Goal: Task Accomplishment & Management: Manage account settings

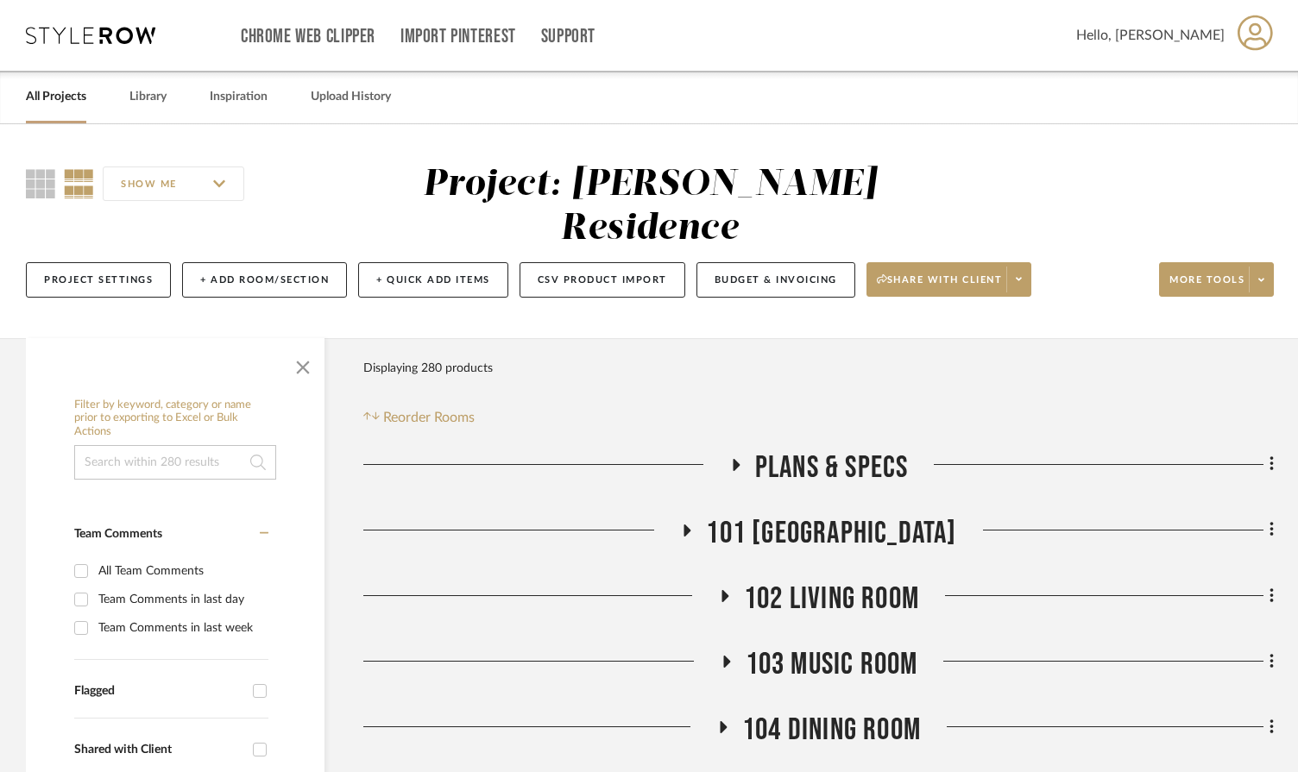
click at [49, 92] on link "All Projects" at bounding box center [56, 96] width 60 height 23
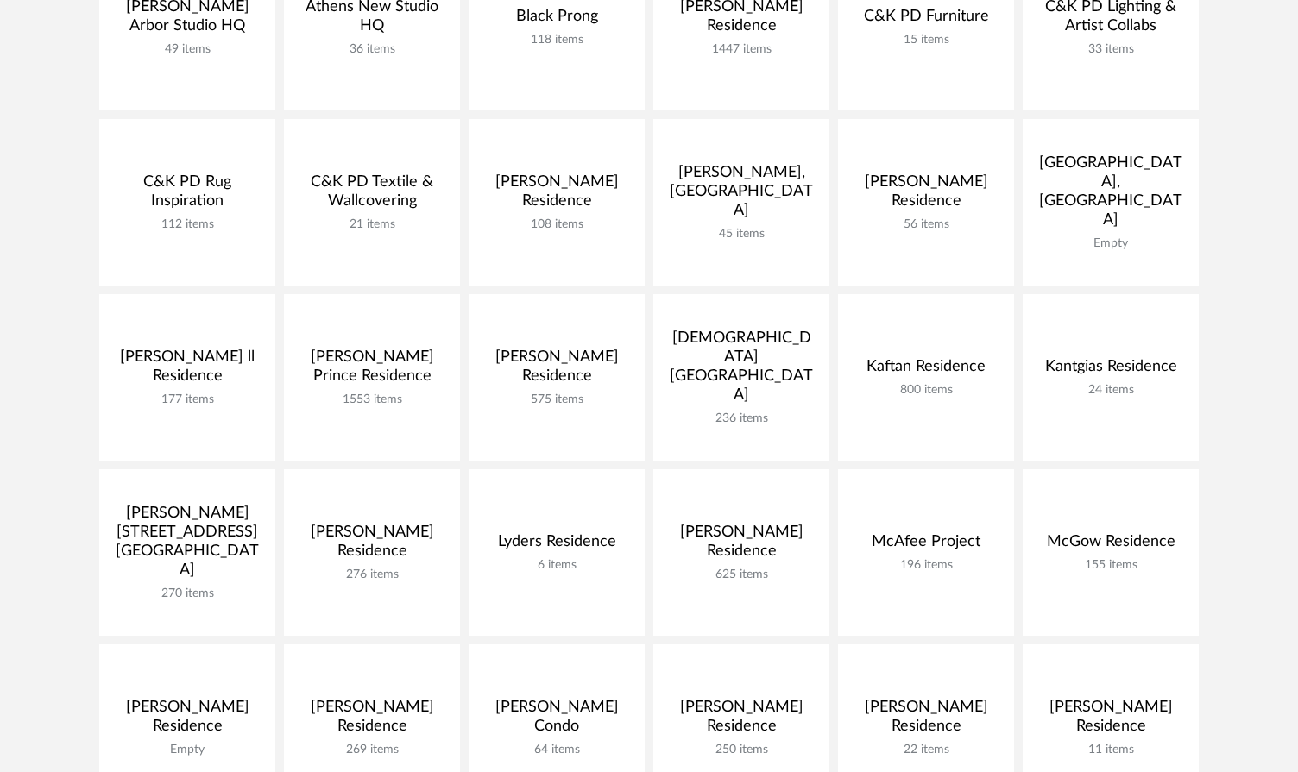
scroll to position [382, 0]
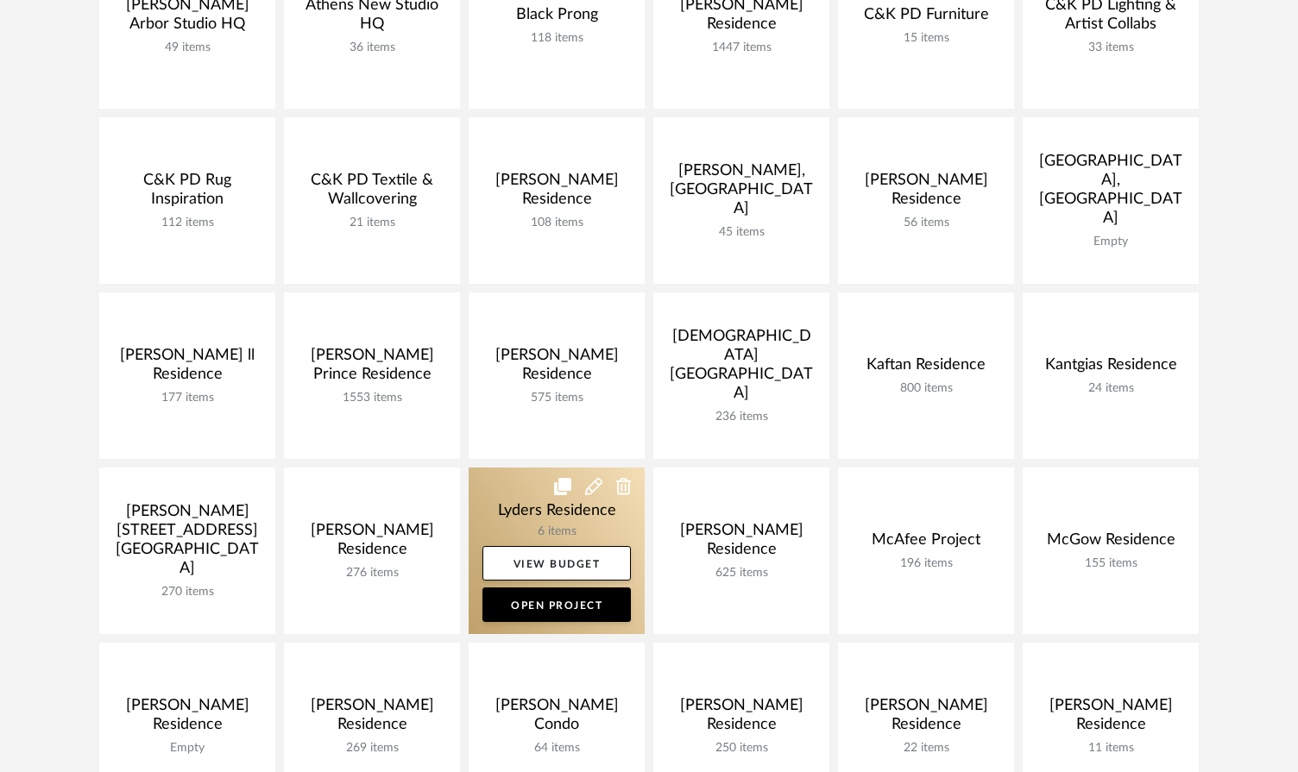
click at [566, 501] on link at bounding box center [556, 551] width 176 height 167
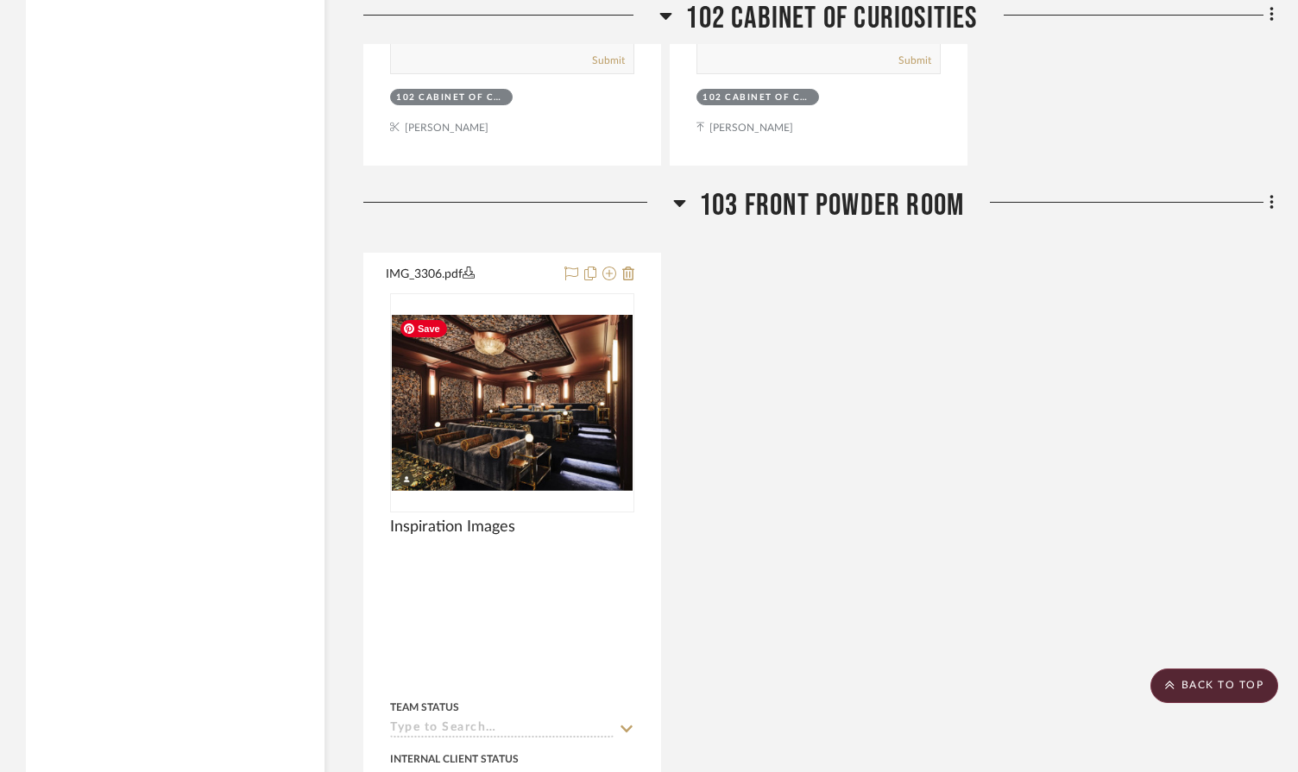
scroll to position [2778, 0]
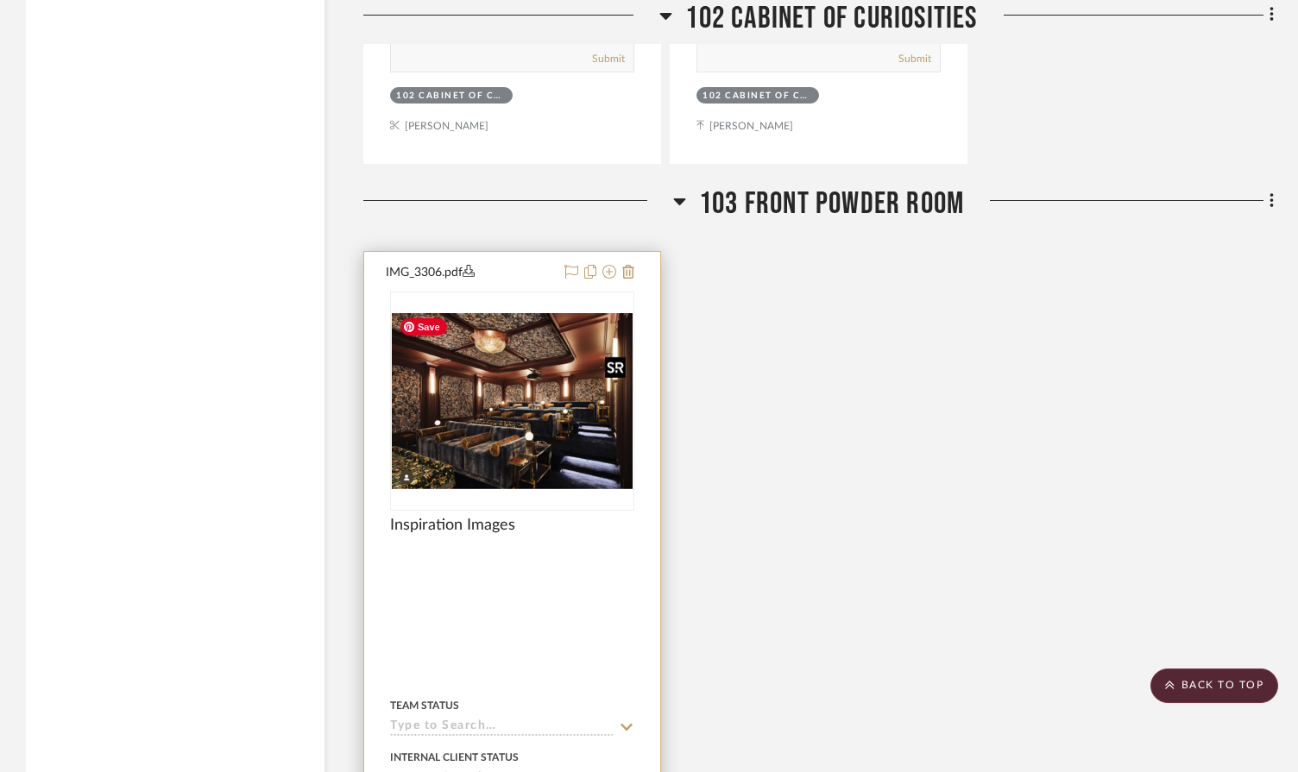
click at [547, 427] on img "0" at bounding box center [512, 401] width 241 height 176
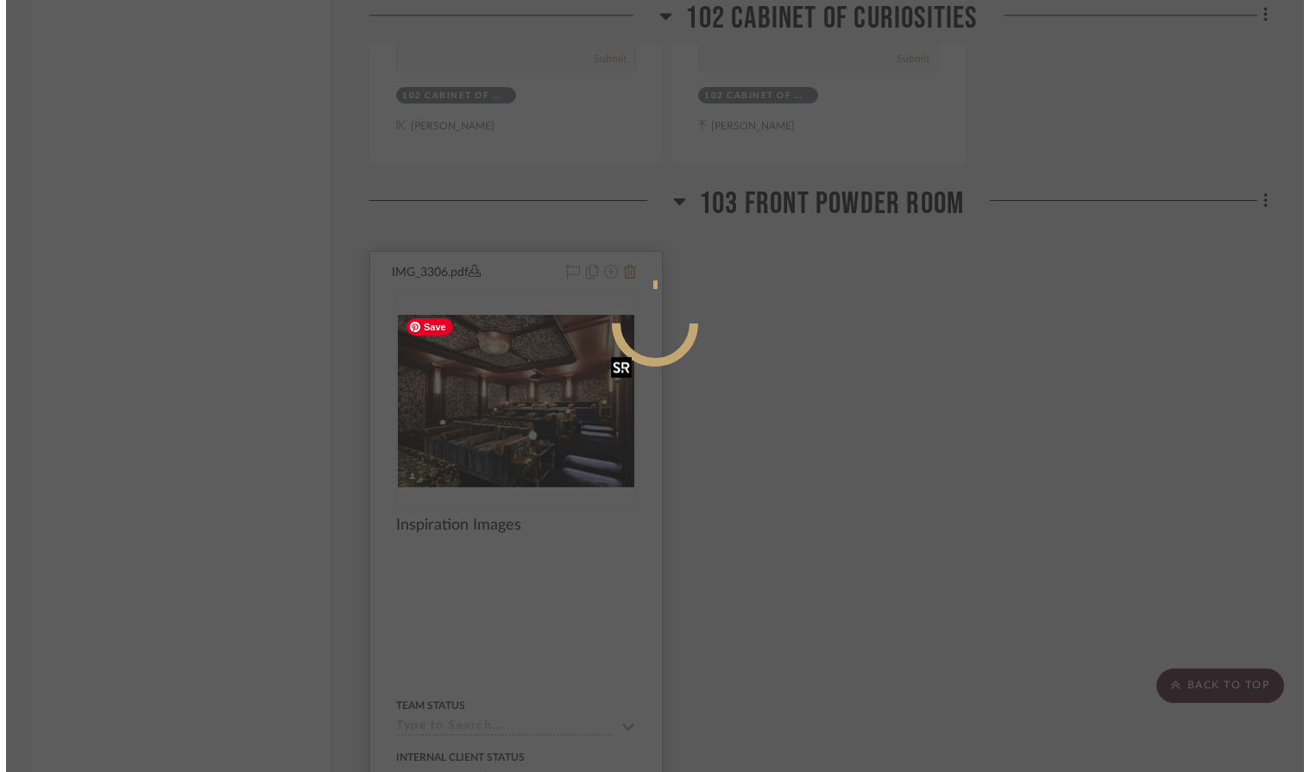
scroll to position [0, 0]
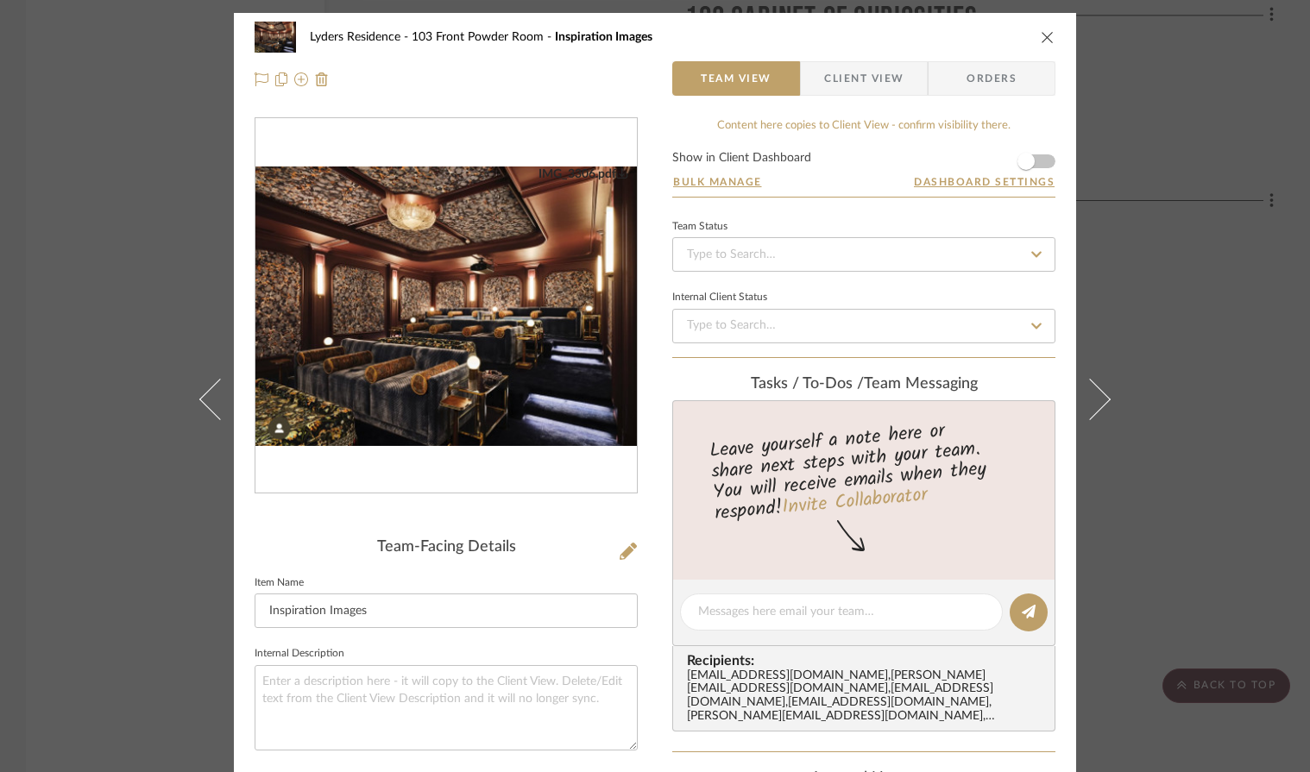
click at [1040, 35] on icon "close" at bounding box center [1047, 37] width 14 height 14
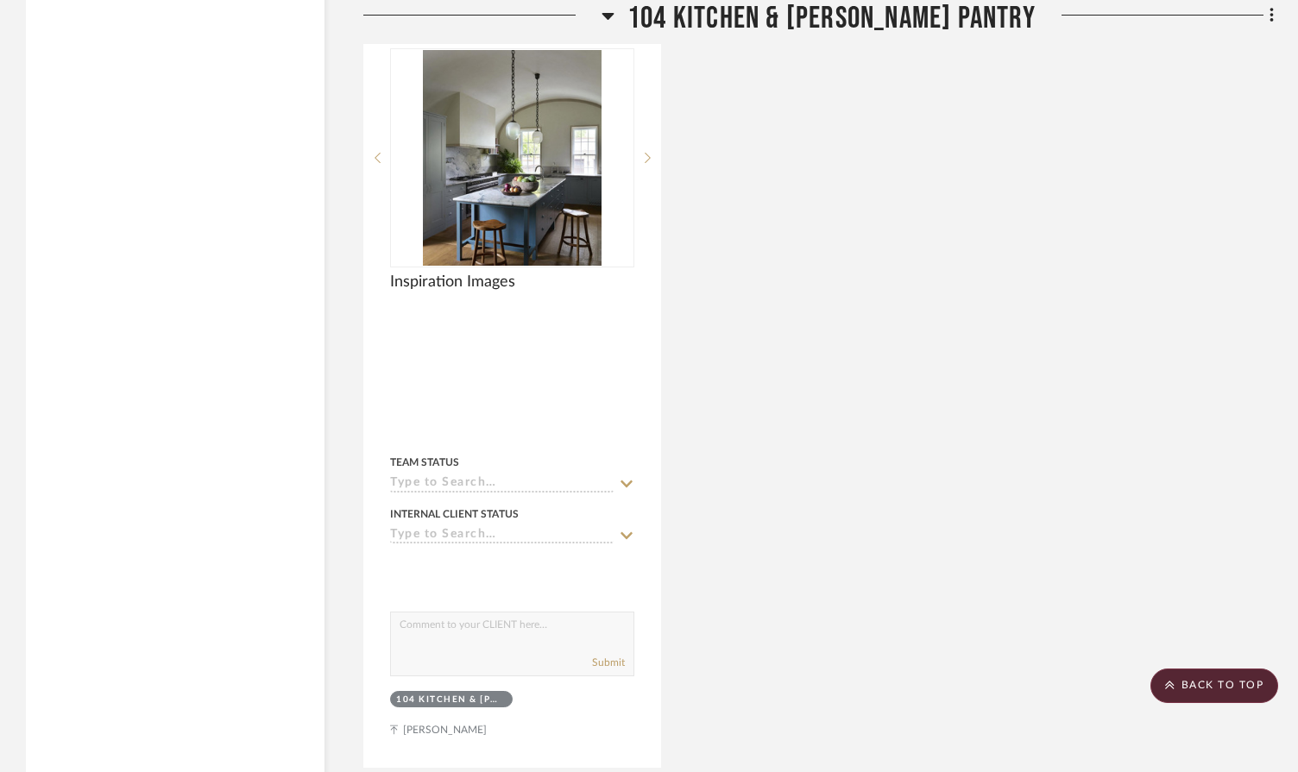
scroll to position [3871, 0]
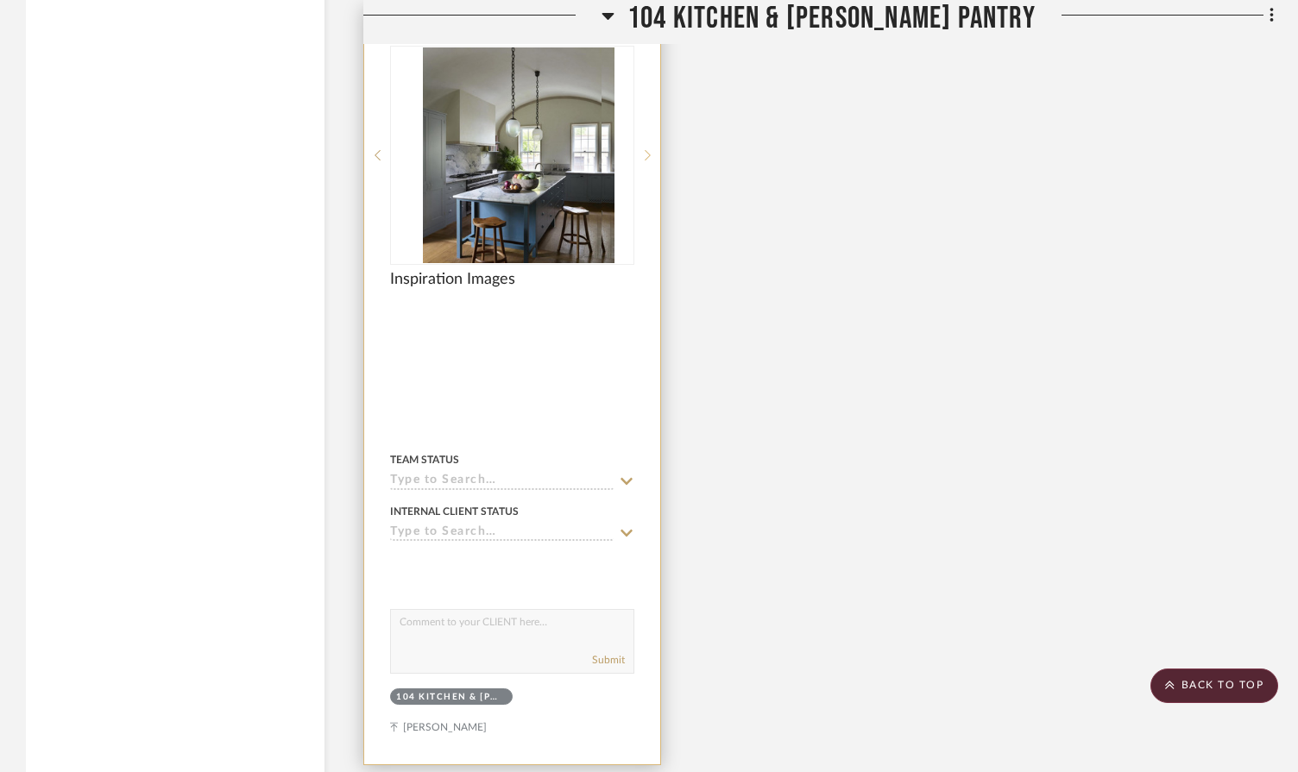
click at [646, 150] on icon at bounding box center [647, 155] width 6 height 12
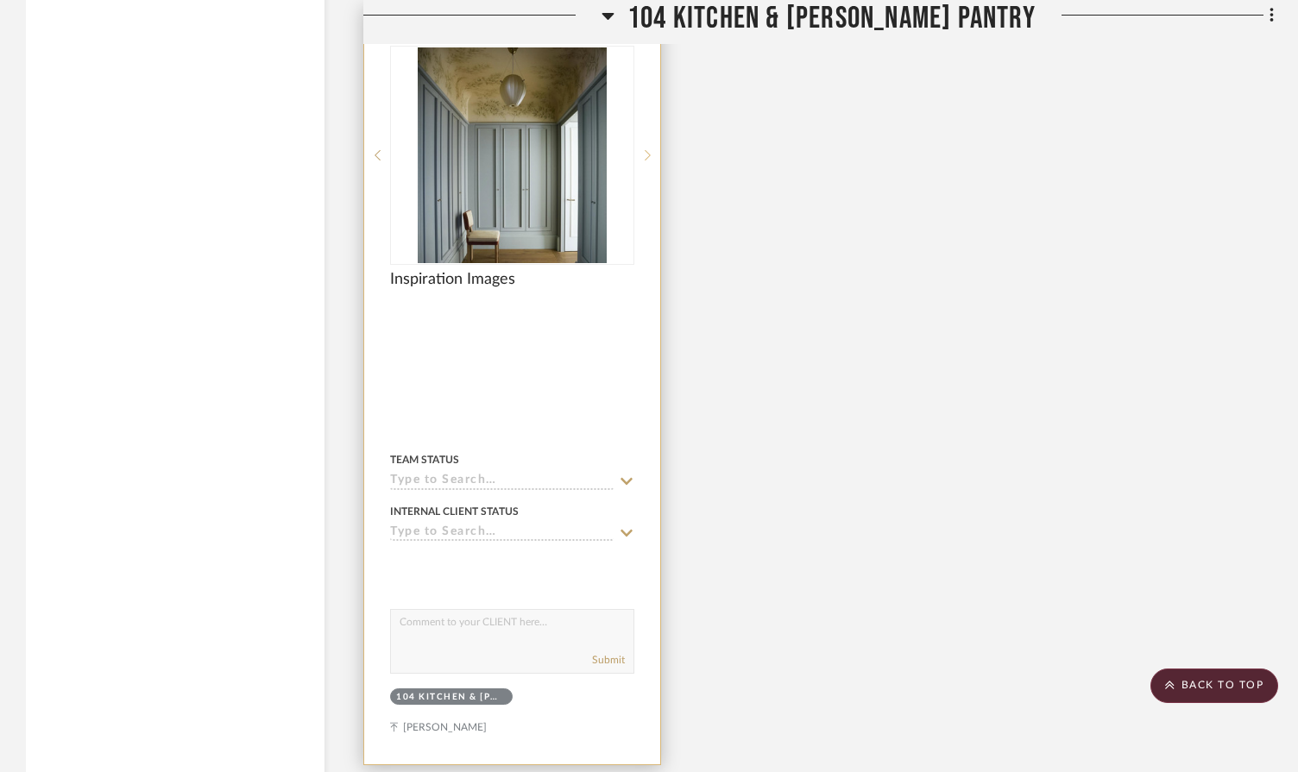
click at [646, 150] on icon at bounding box center [647, 155] width 6 height 12
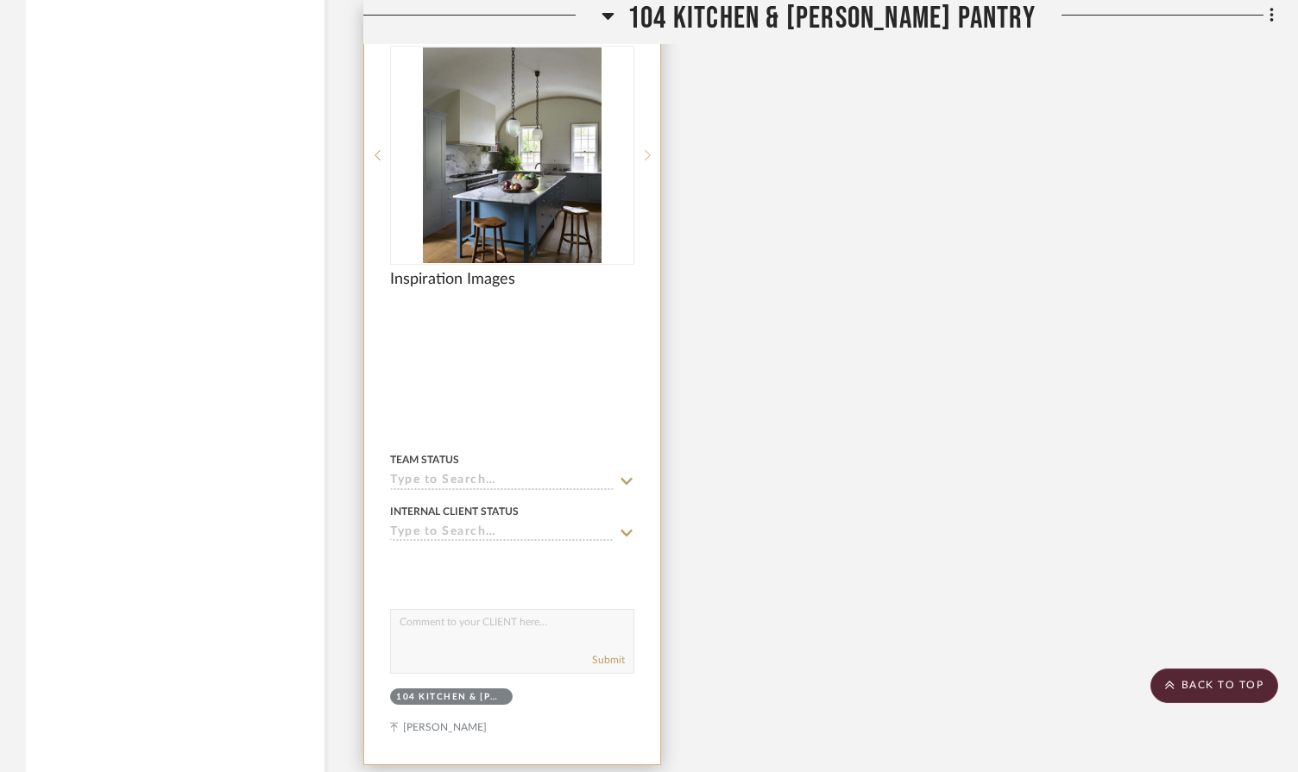
click at [646, 150] on icon at bounding box center [647, 155] width 6 height 12
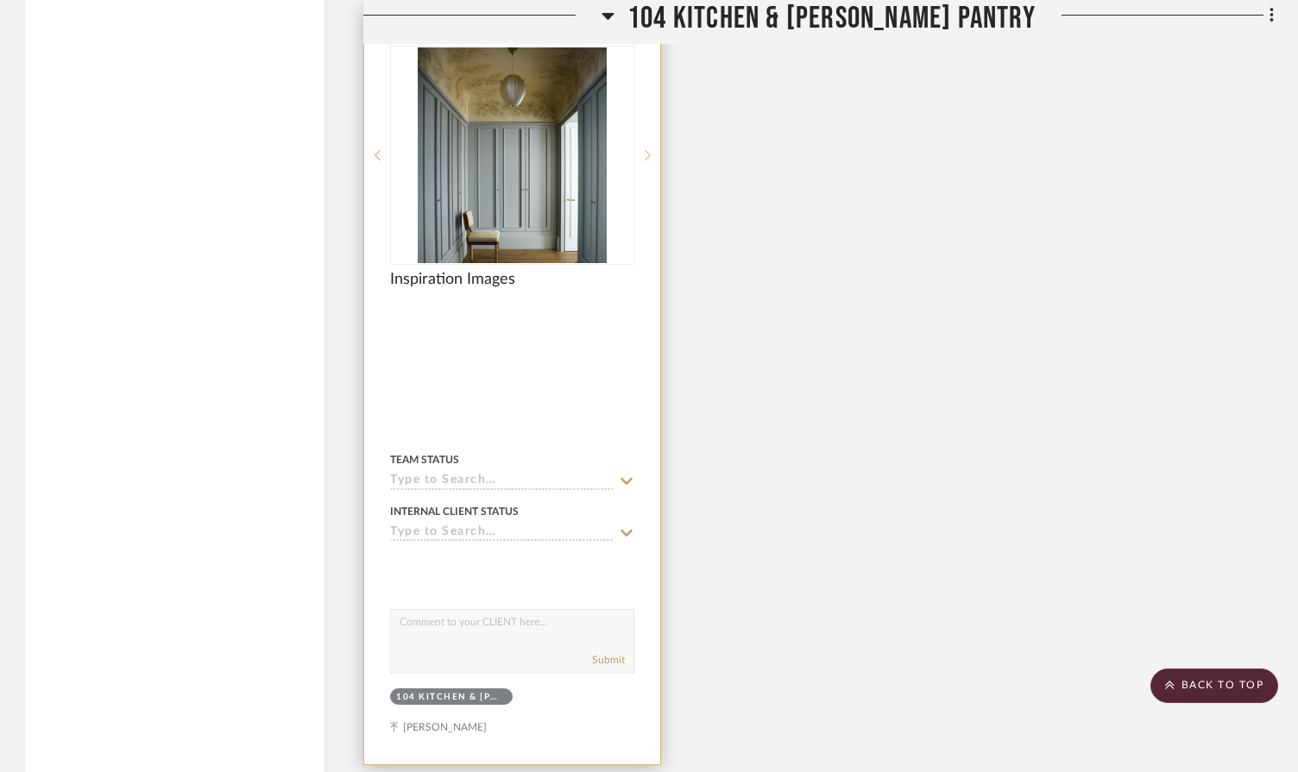
click at [646, 149] on icon at bounding box center [647, 155] width 6 height 12
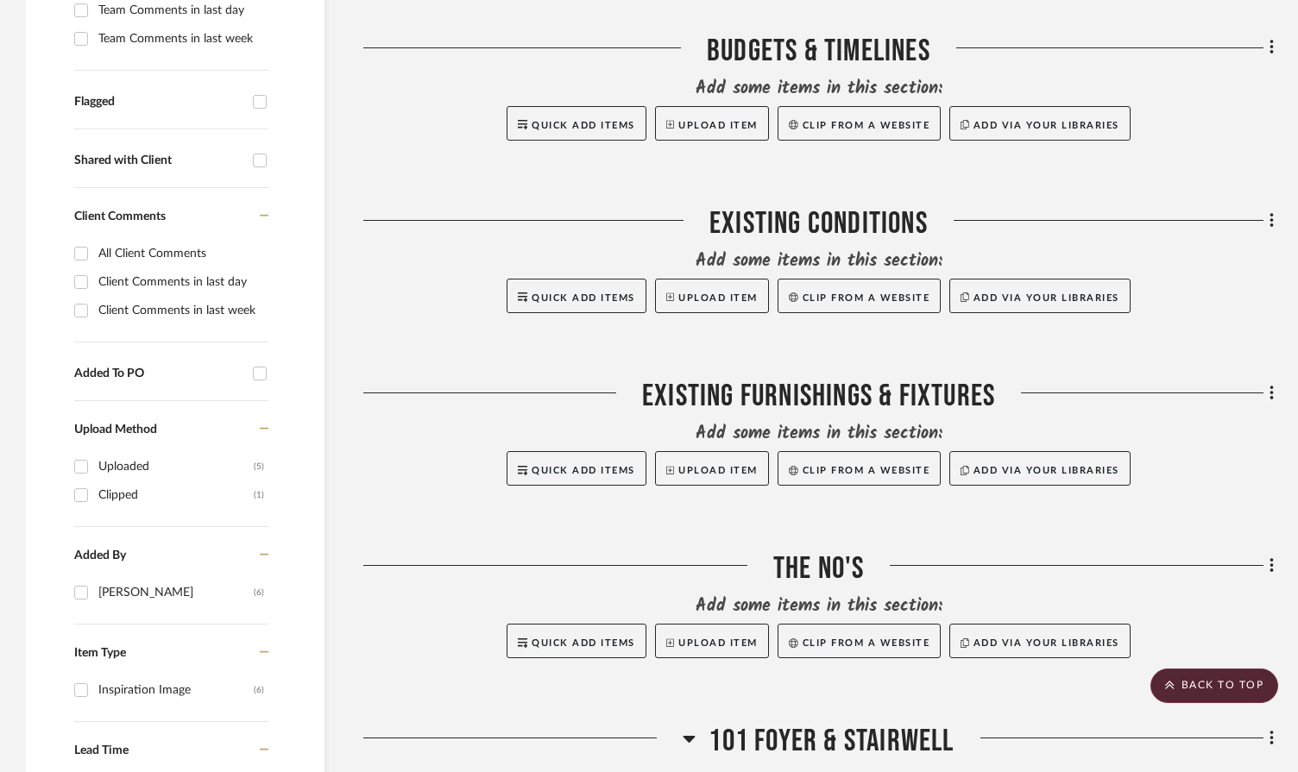
scroll to position [427, 0]
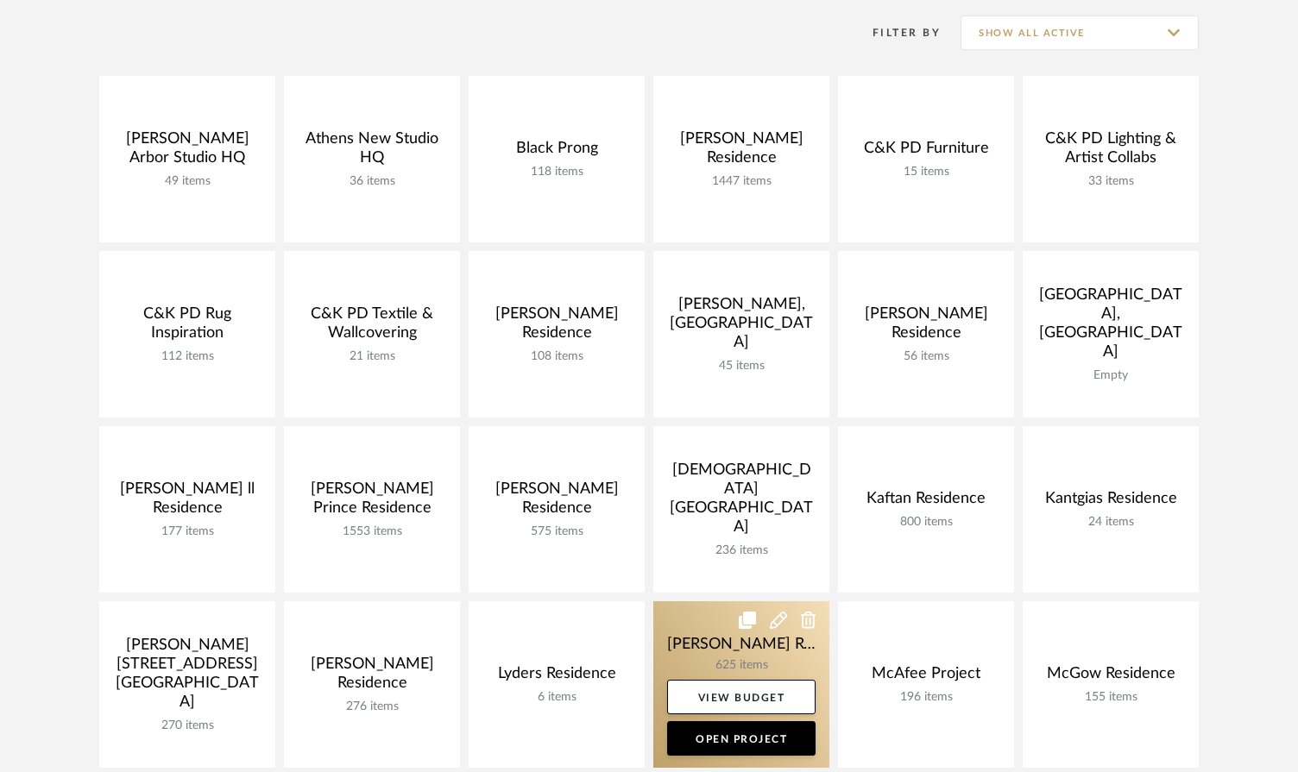
scroll to position [247, 0]
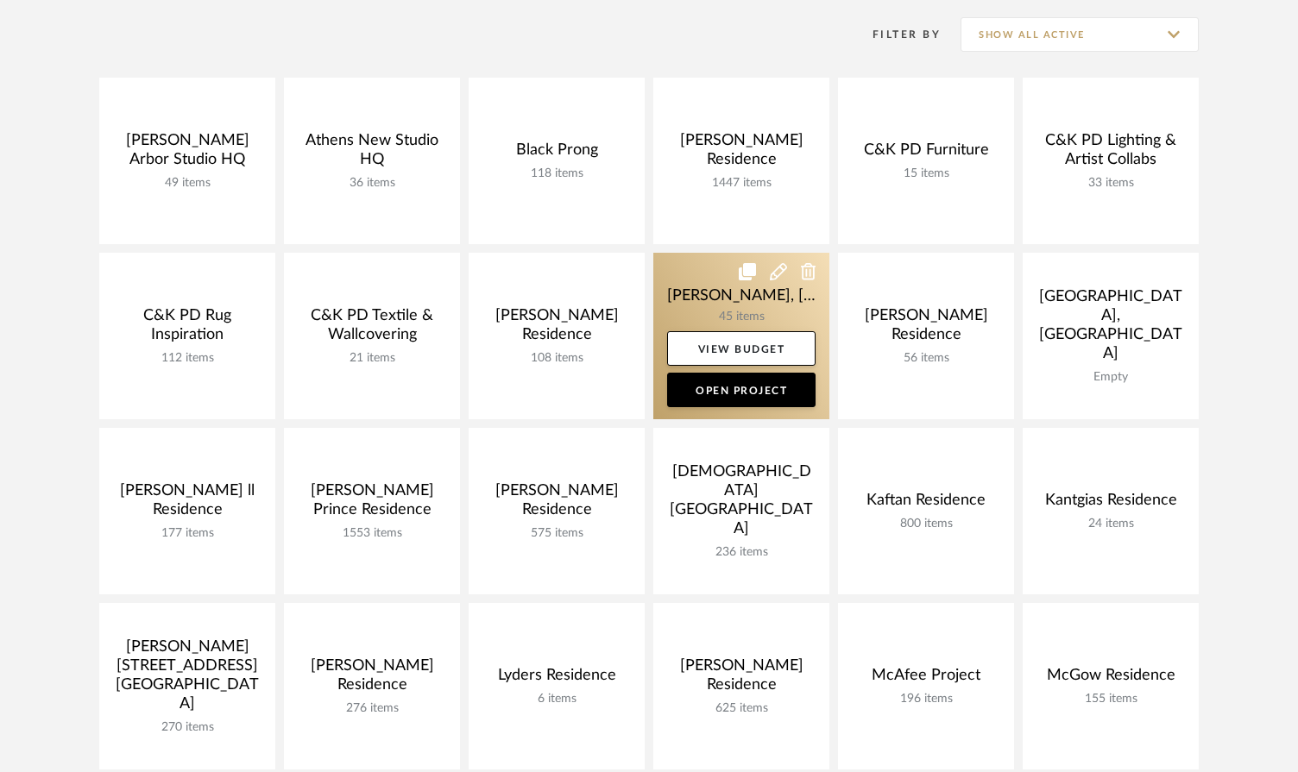
click at [715, 296] on link at bounding box center [741, 336] width 176 height 167
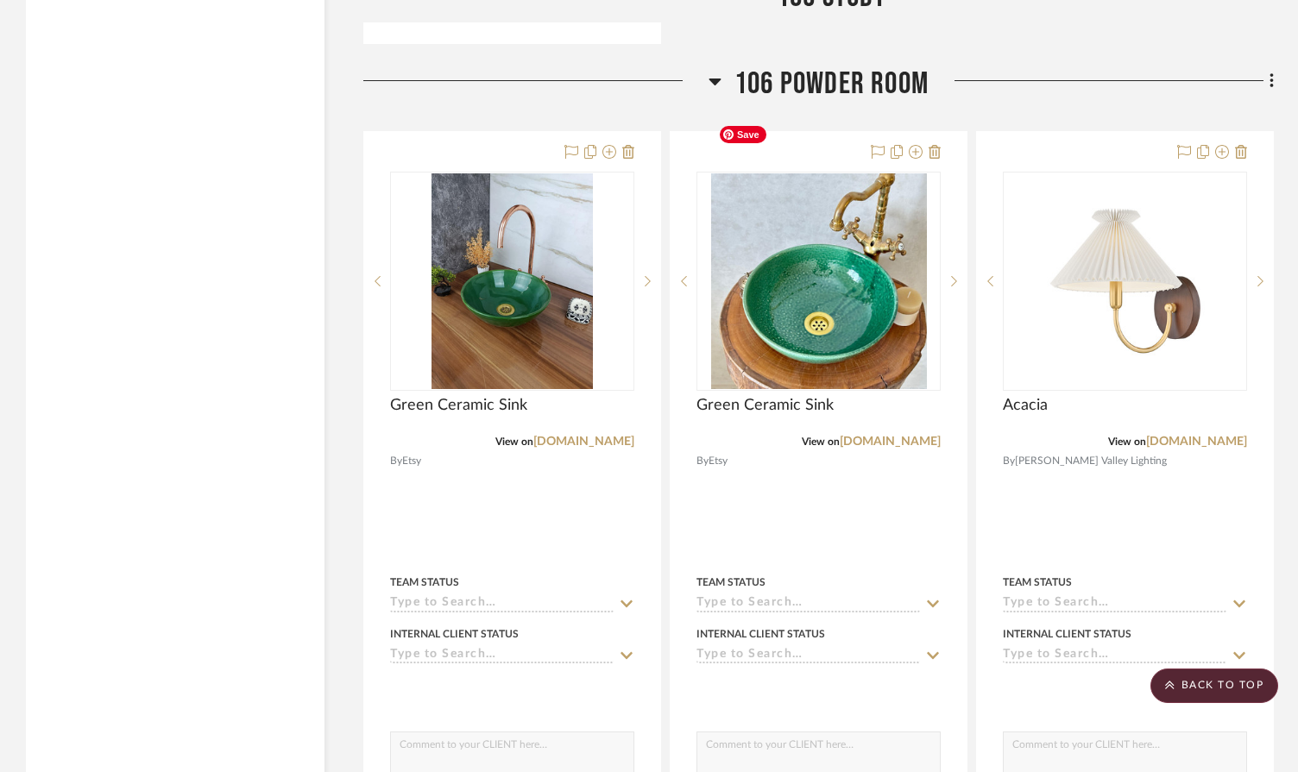
scroll to position [10464, 0]
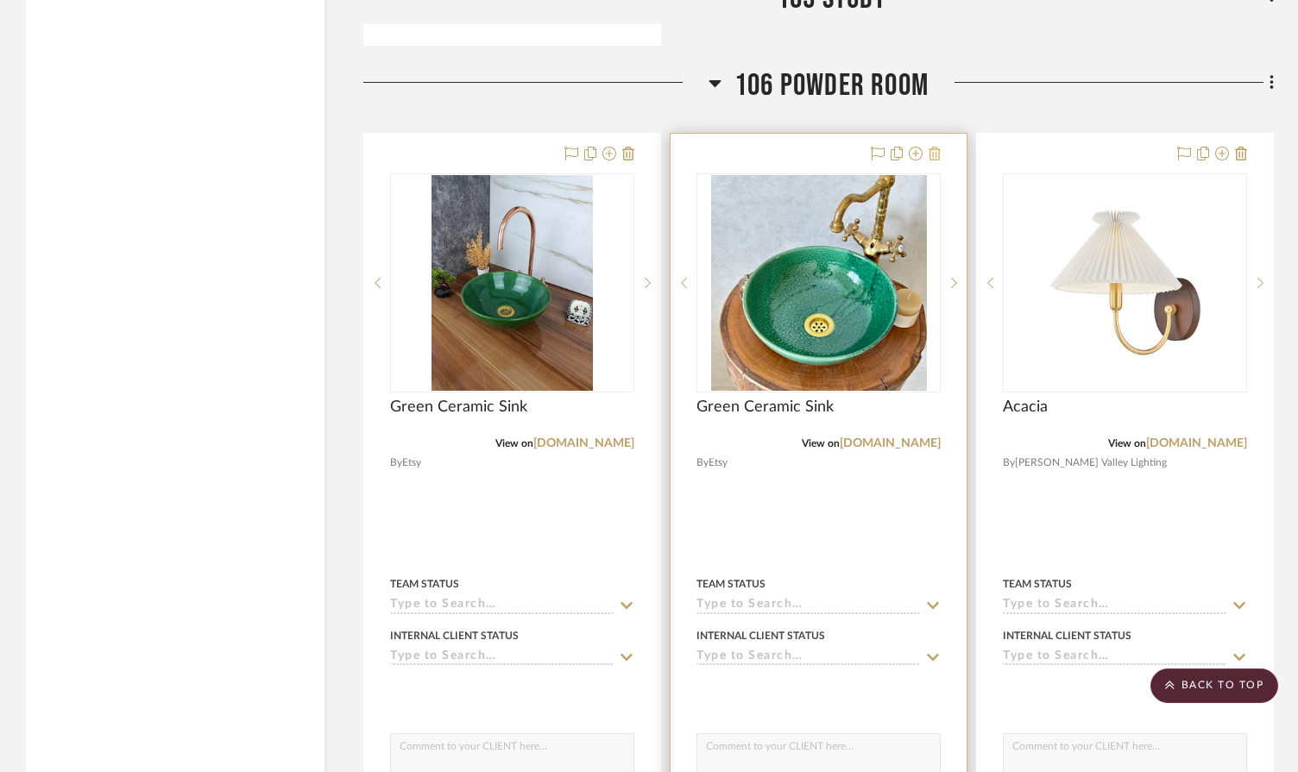
click at [937, 147] on icon at bounding box center [934, 154] width 12 height 14
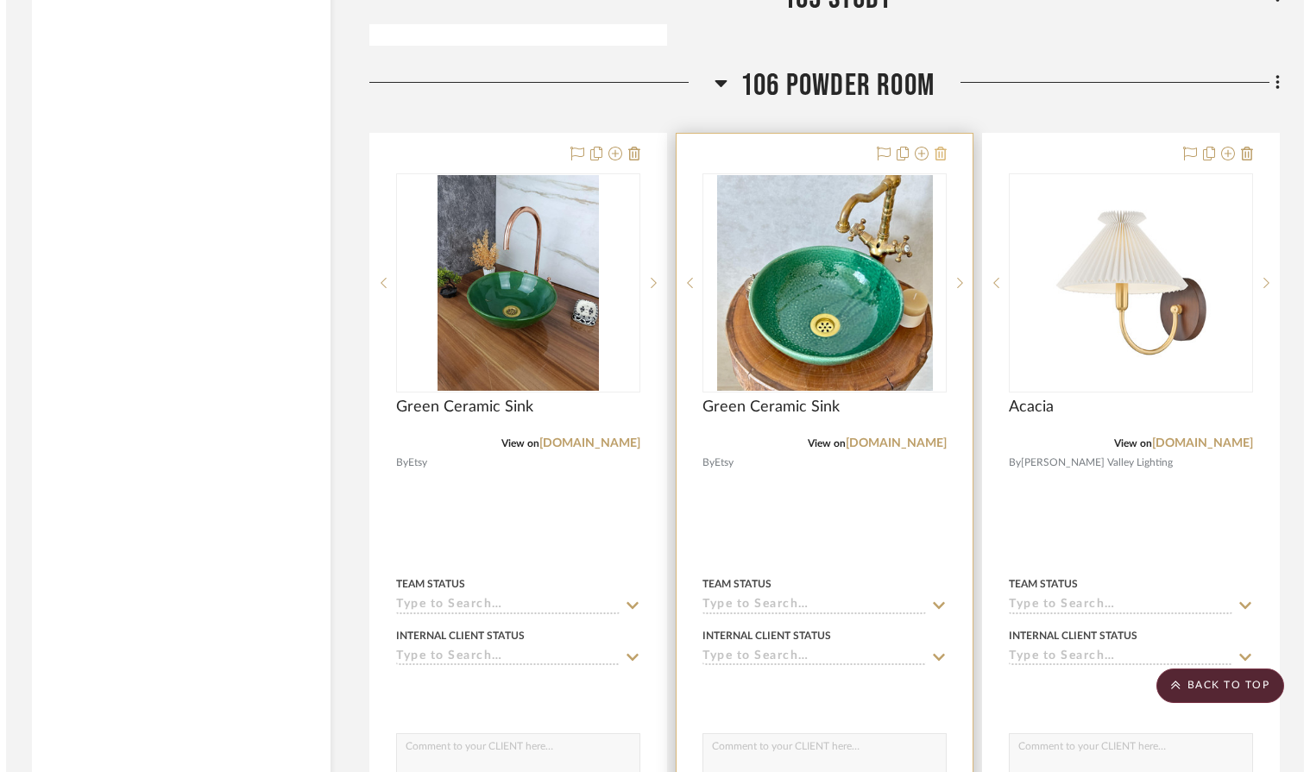
scroll to position [0, 0]
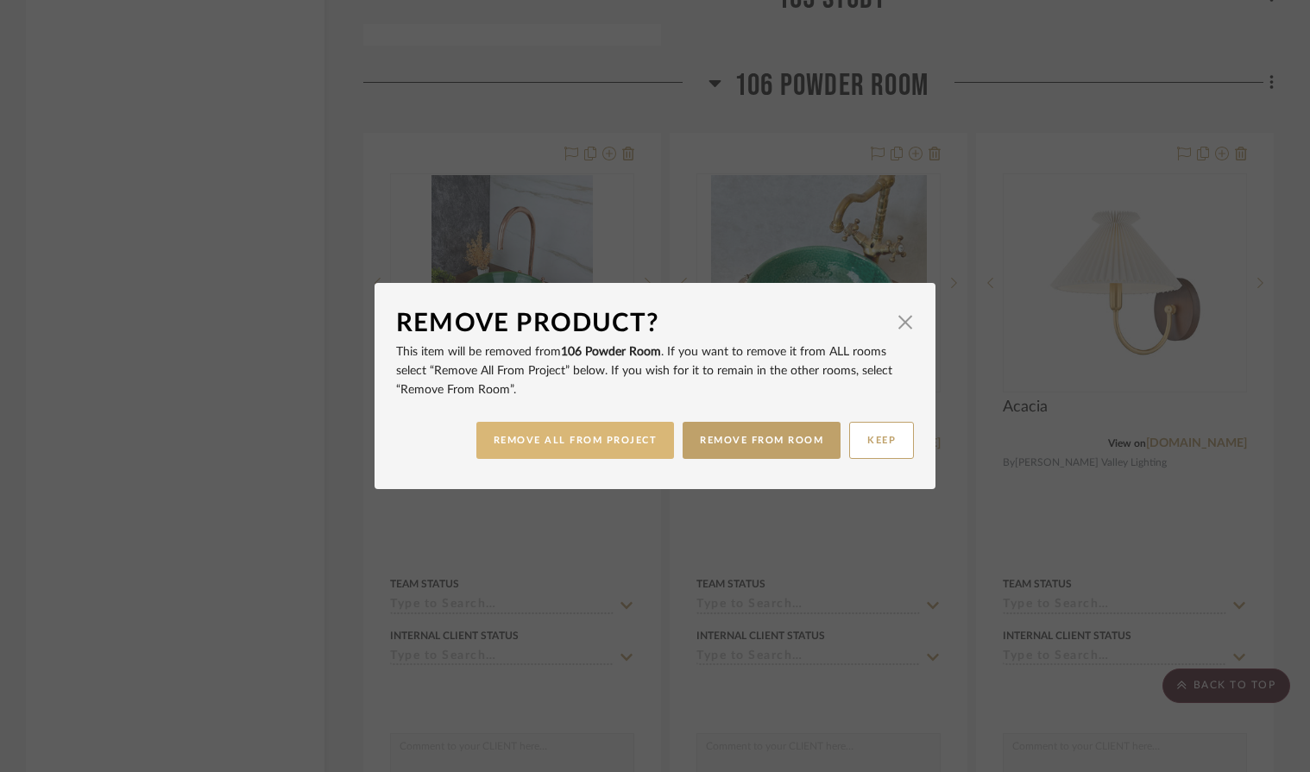
click at [588, 438] on button "REMOVE ALL FROM PROJECT" at bounding box center [575, 440] width 198 height 37
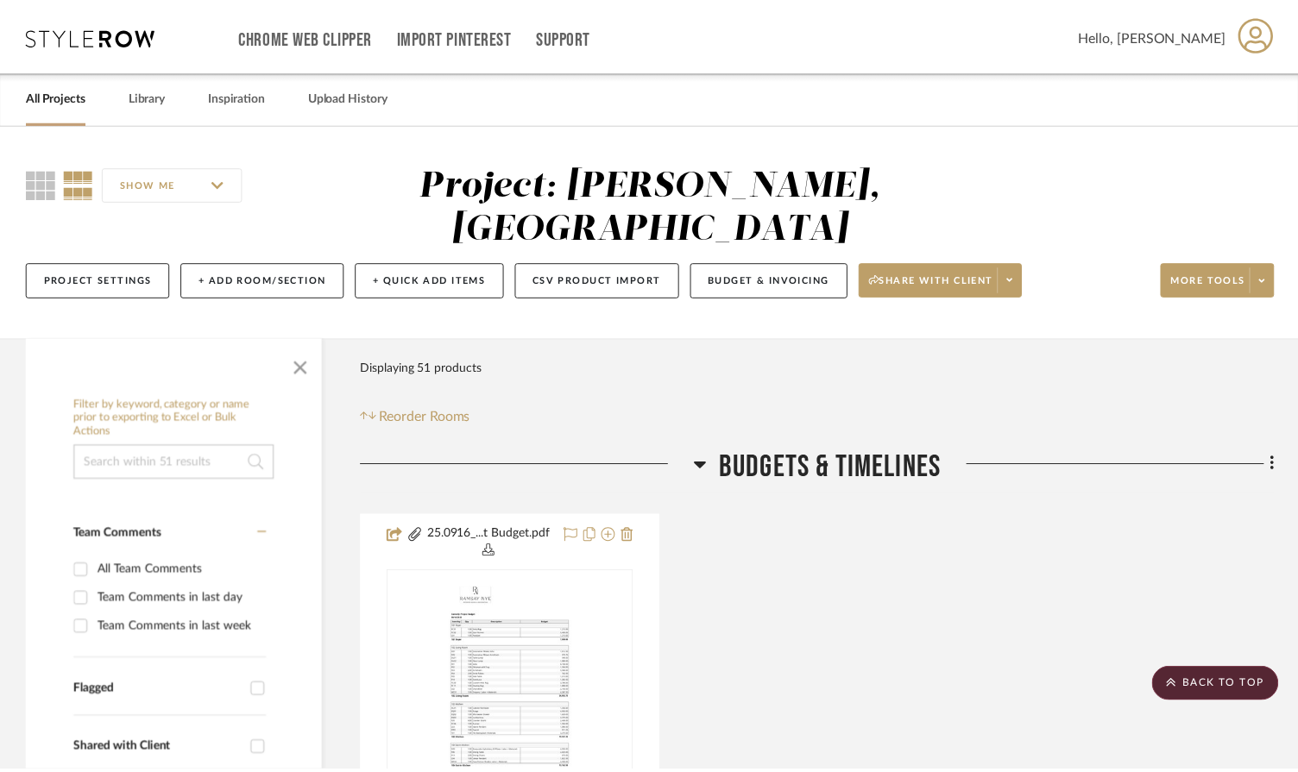
scroll to position [10464, 0]
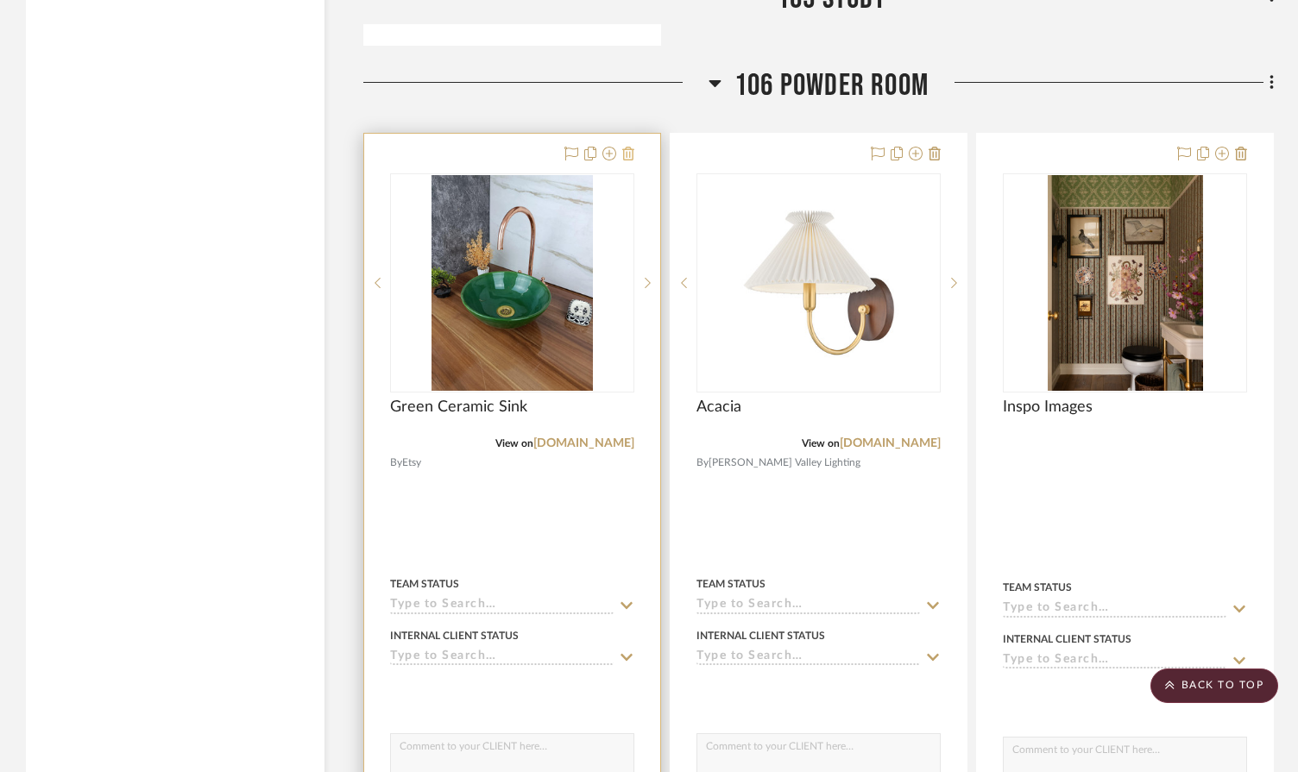
click at [632, 147] on icon at bounding box center [628, 154] width 12 height 14
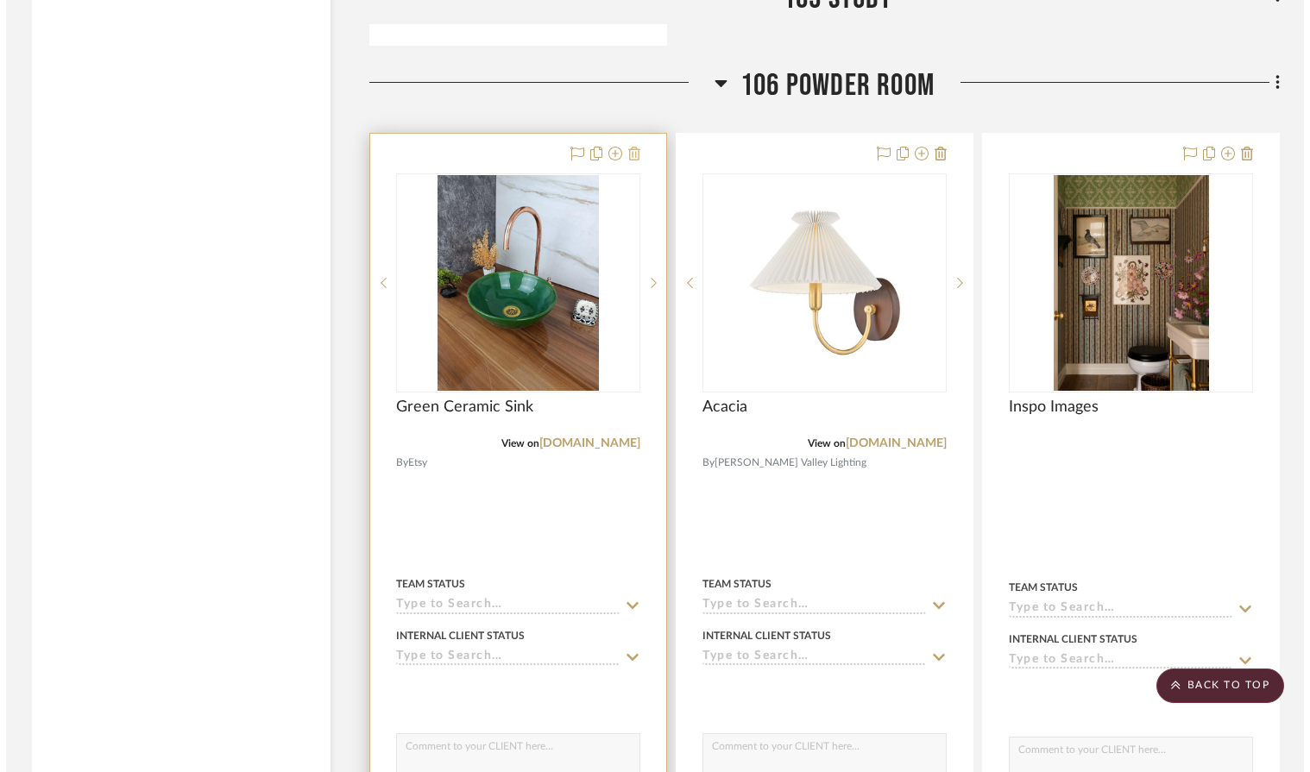
scroll to position [0, 0]
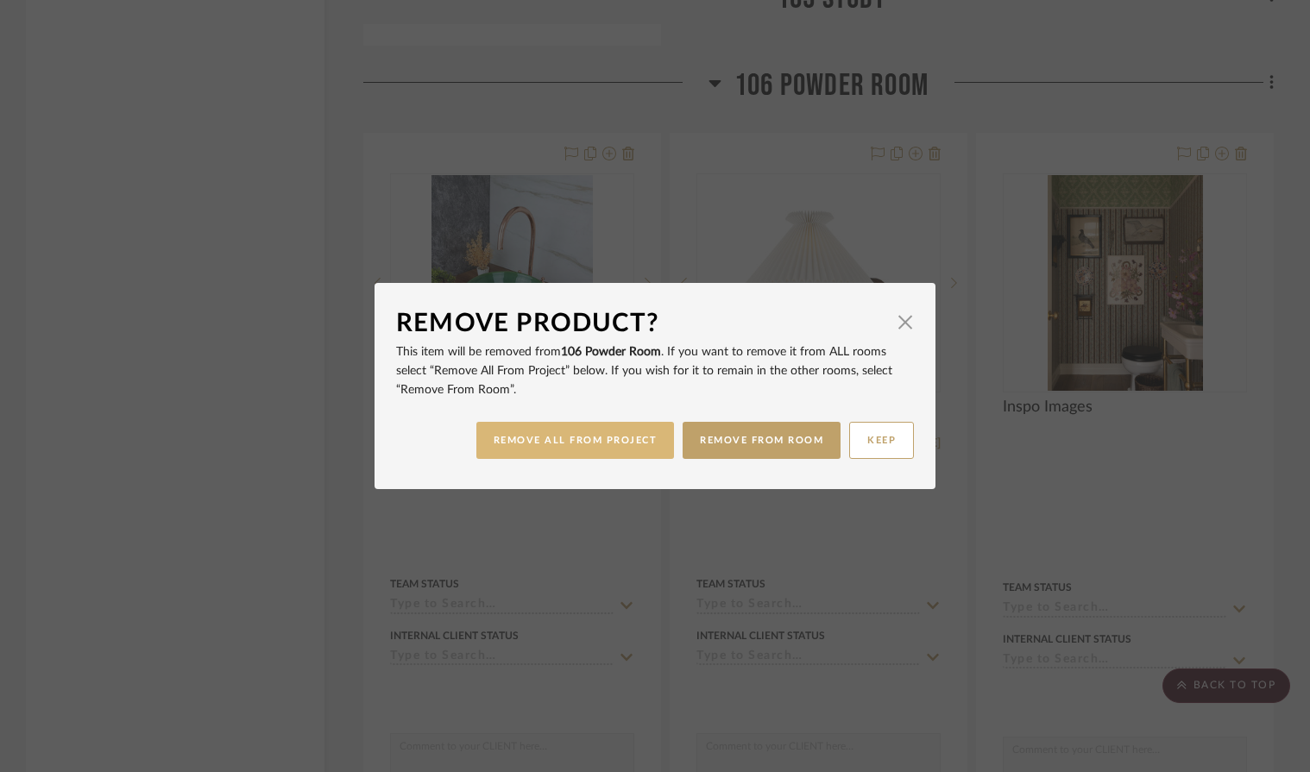
click at [568, 449] on button "REMOVE ALL FROM PROJECT" at bounding box center [575, 440] width 198 height 37
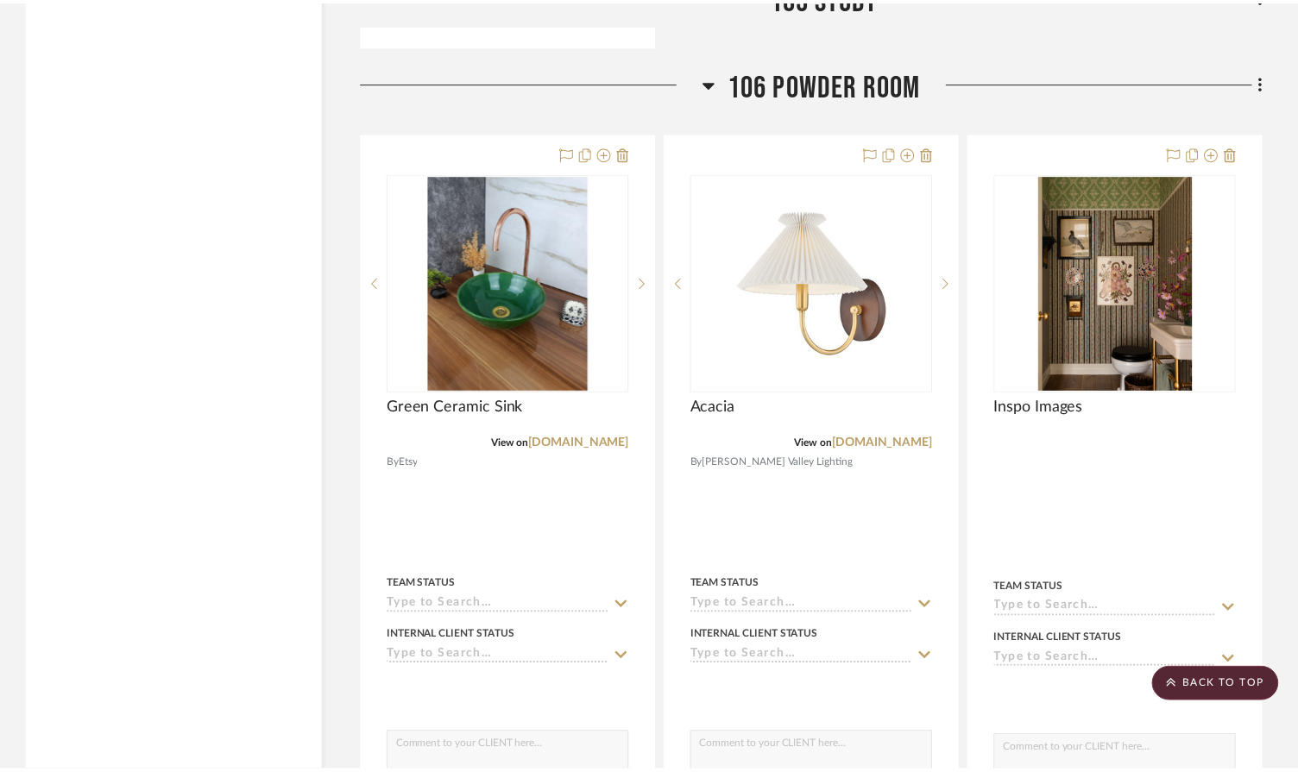
scroll to position [10464, 0]
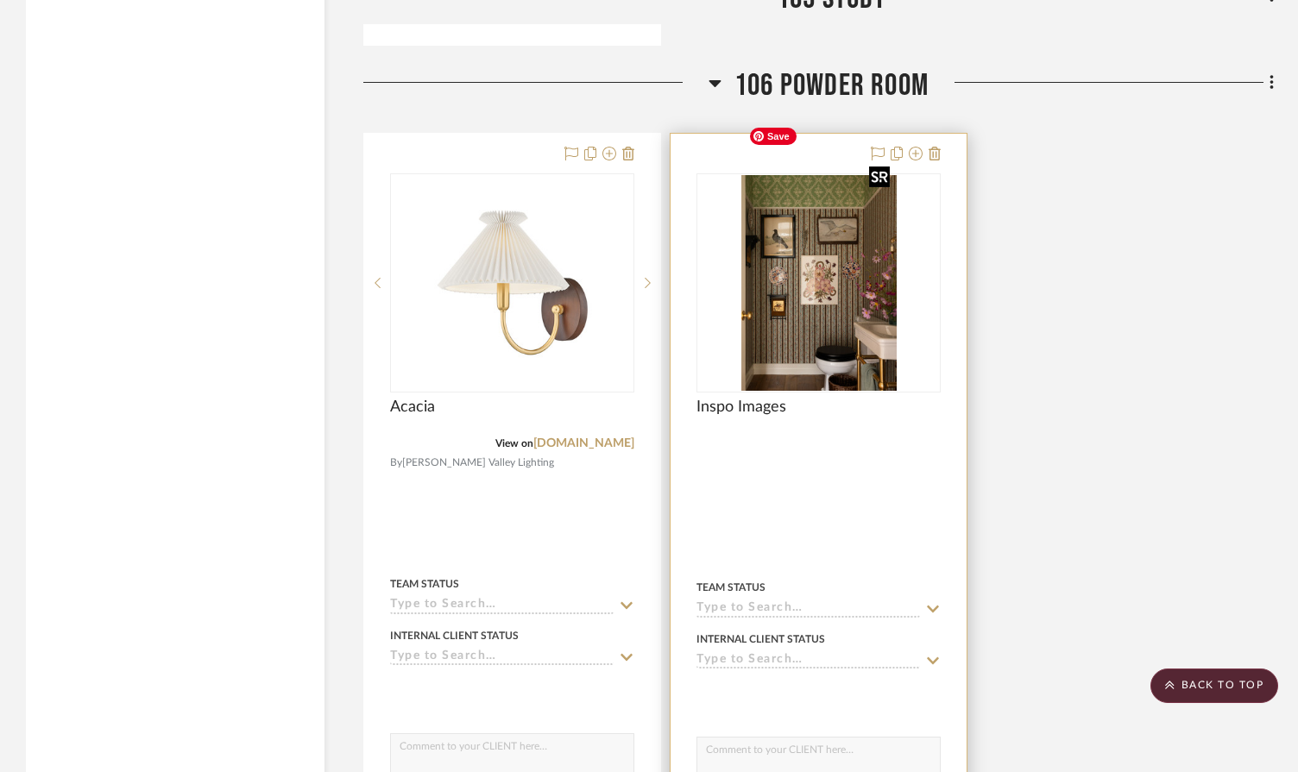
click at [805, 229] on img "0" at bounding box center [818, 283] width 155 height 216
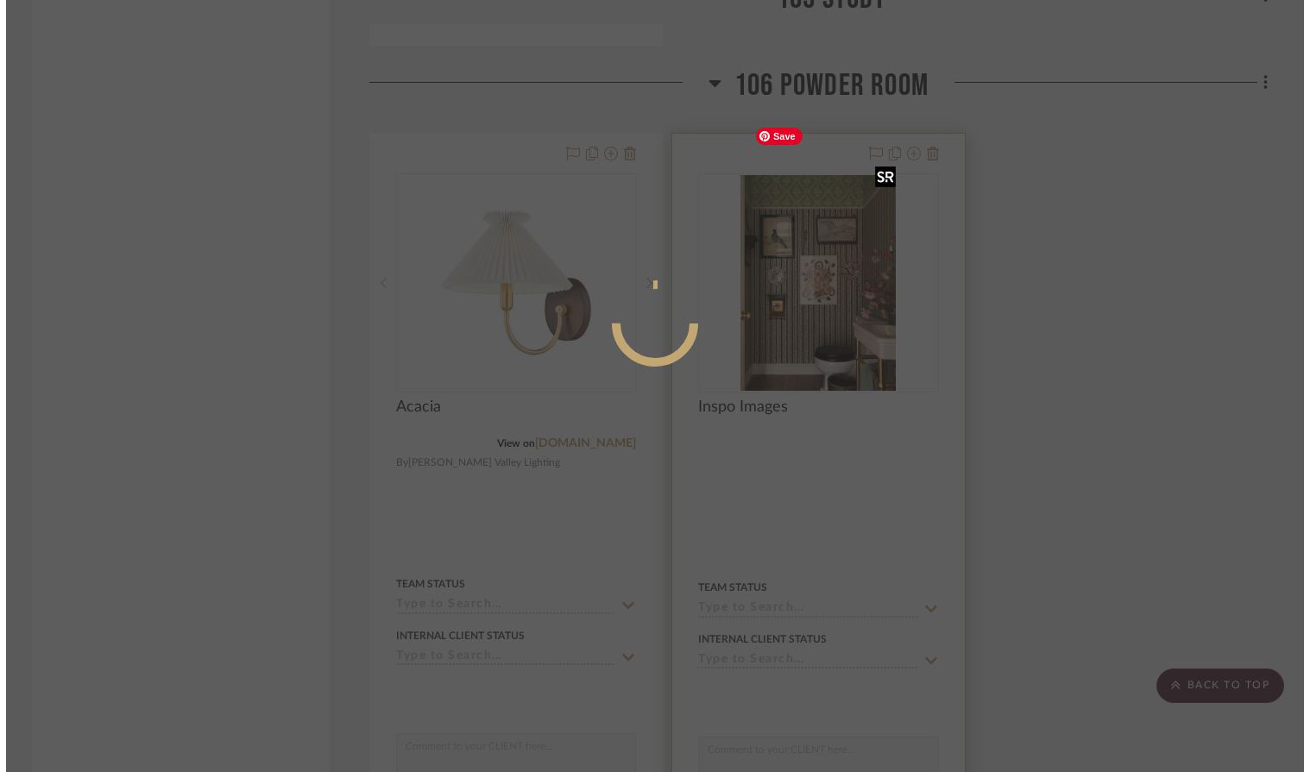
scroll to position [0, 0]
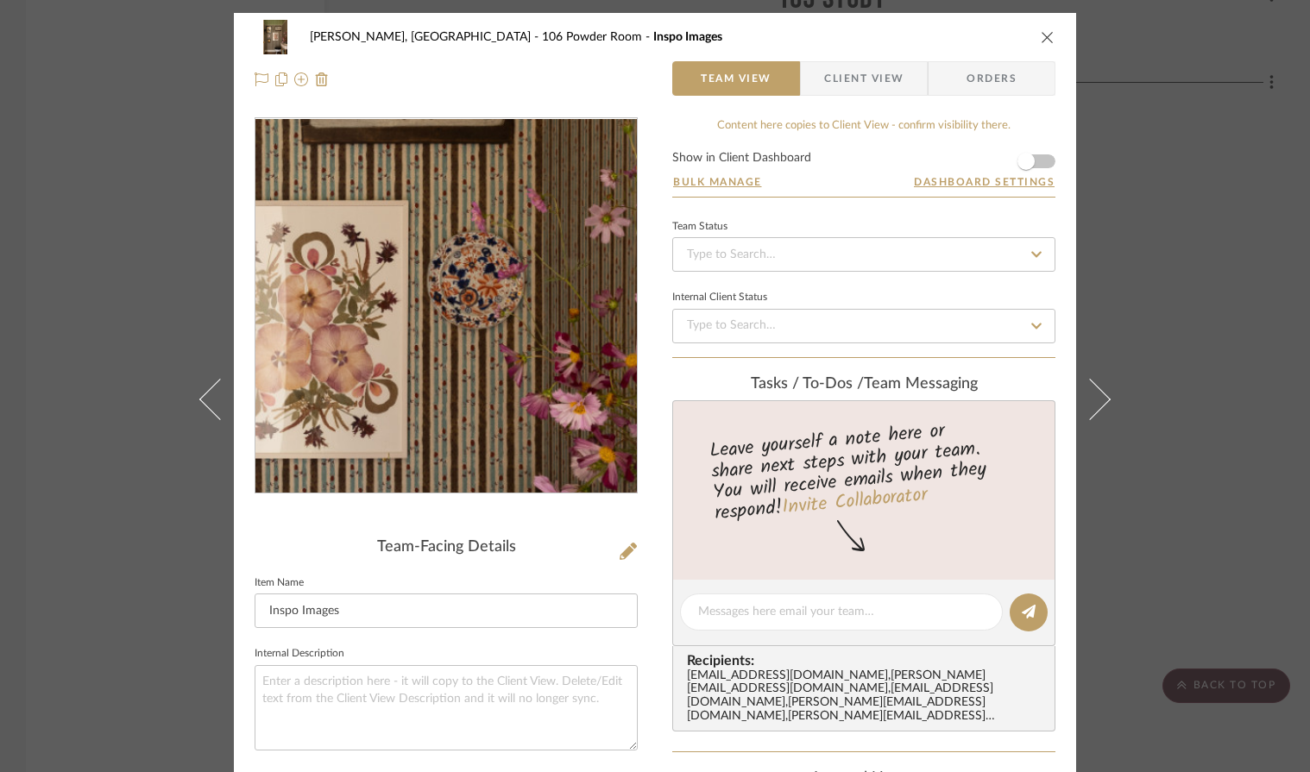
click at [486, 293] on img "0" at bounding box center [445, 306] width 269 height 374
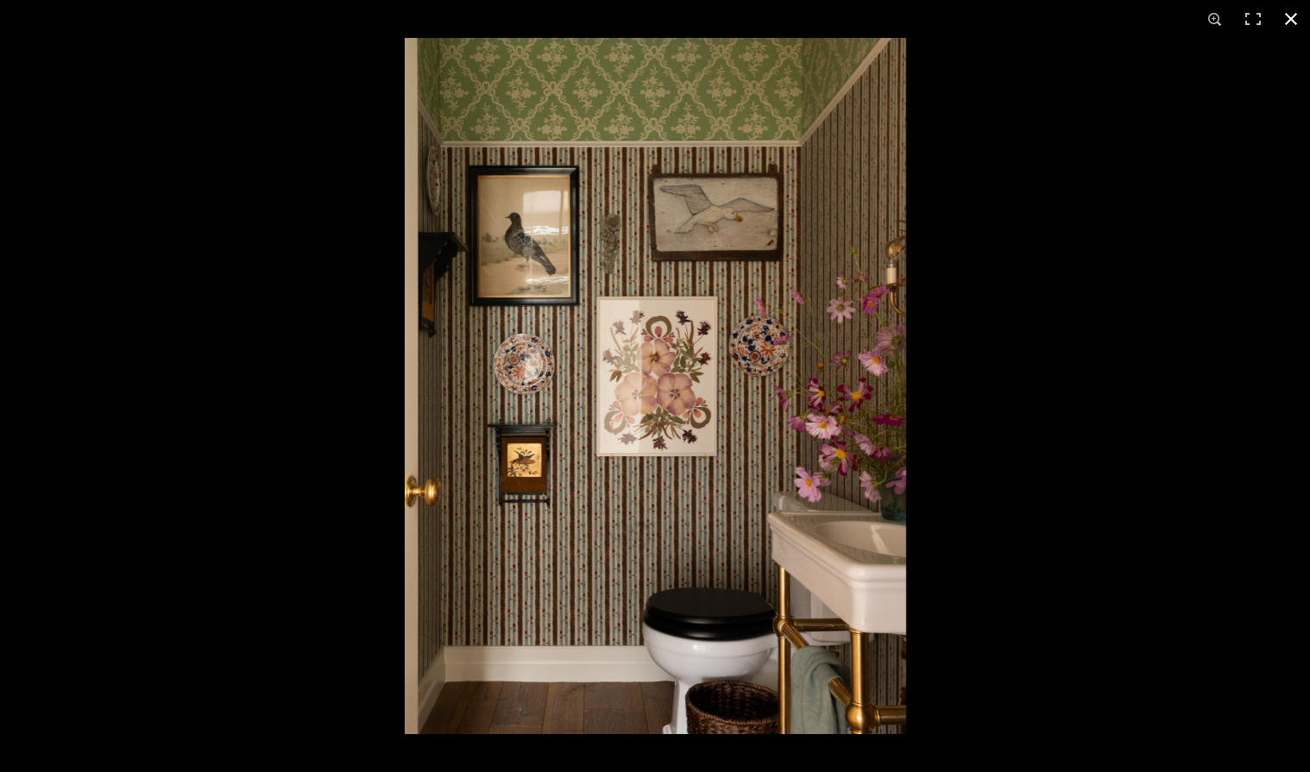
click at [1293, 16] on button at bounding box center [1291, 19] width 38 height 38
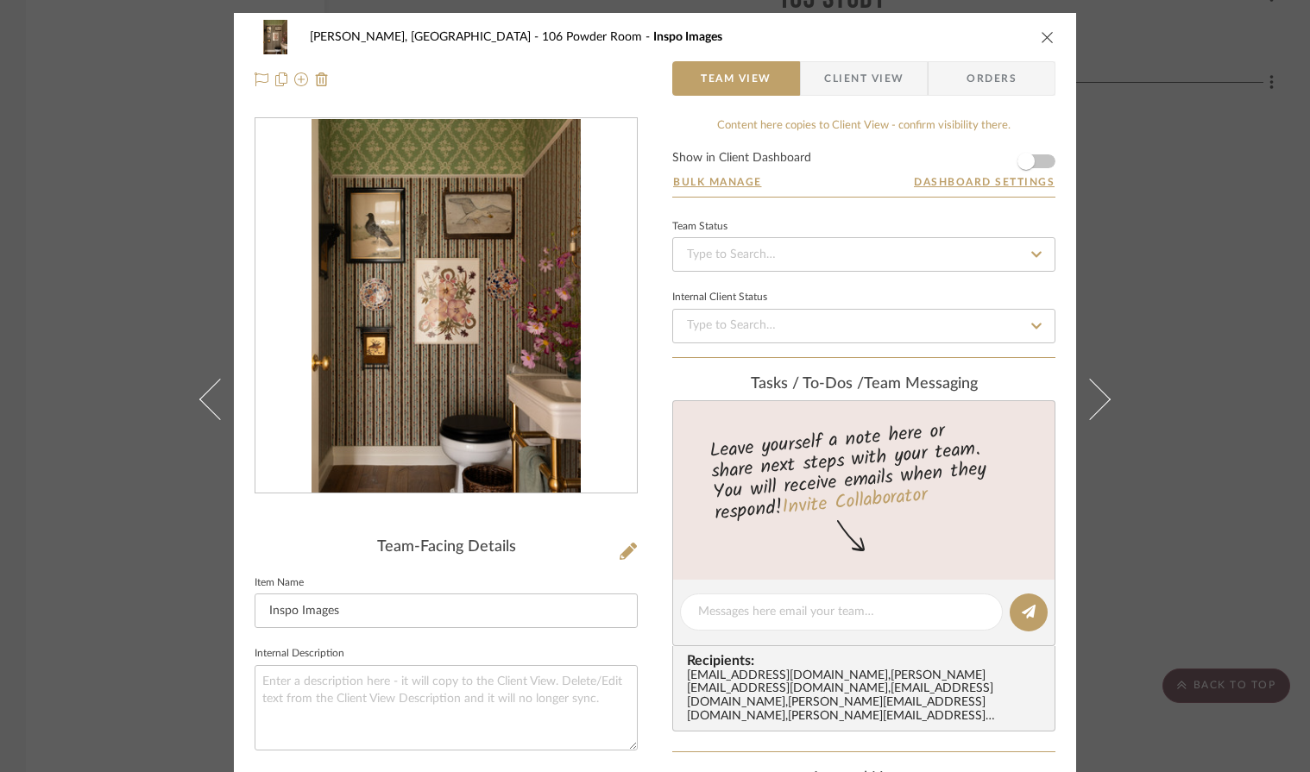
click at [1040, 34] on icon "close" at bounding box center [1047, 37] width 14 height 14
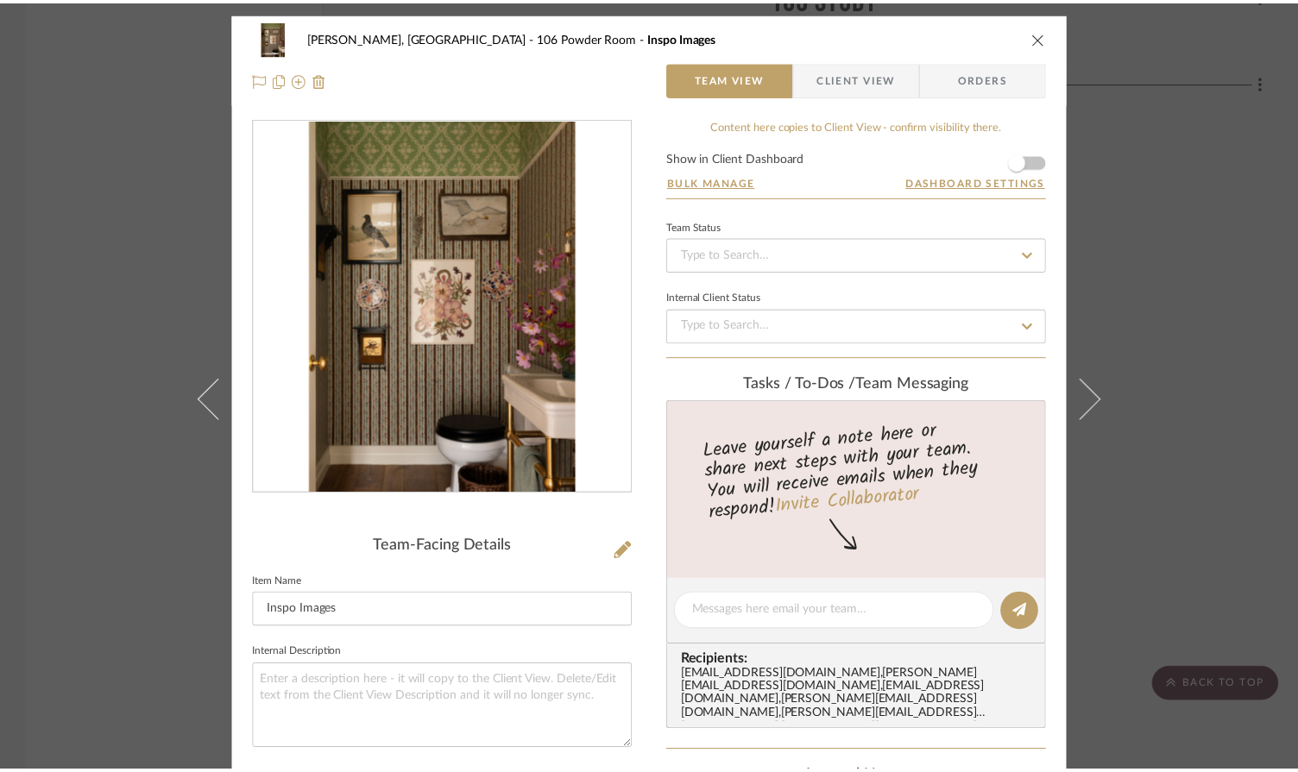
scroll to position [10464, 0]
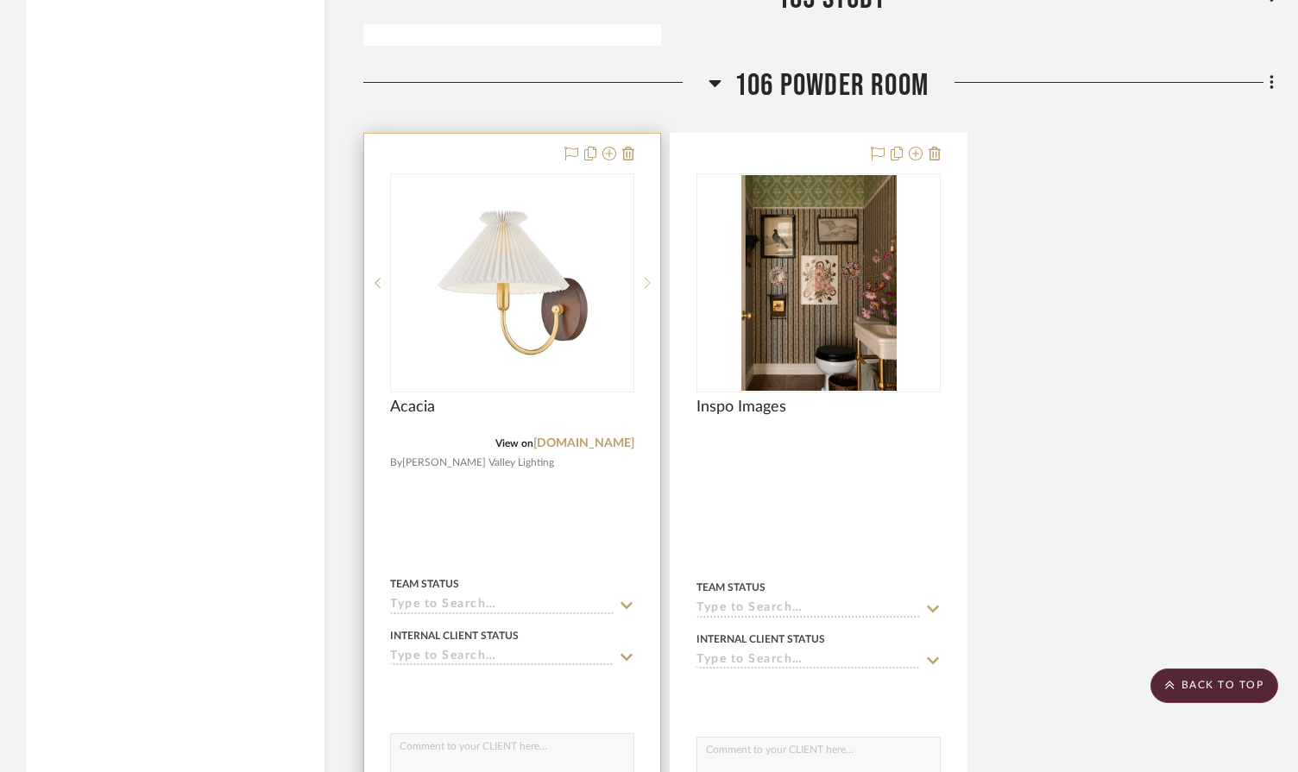
click at [647, 277] on icon at bounding box center [647, 283] width 6 height 12
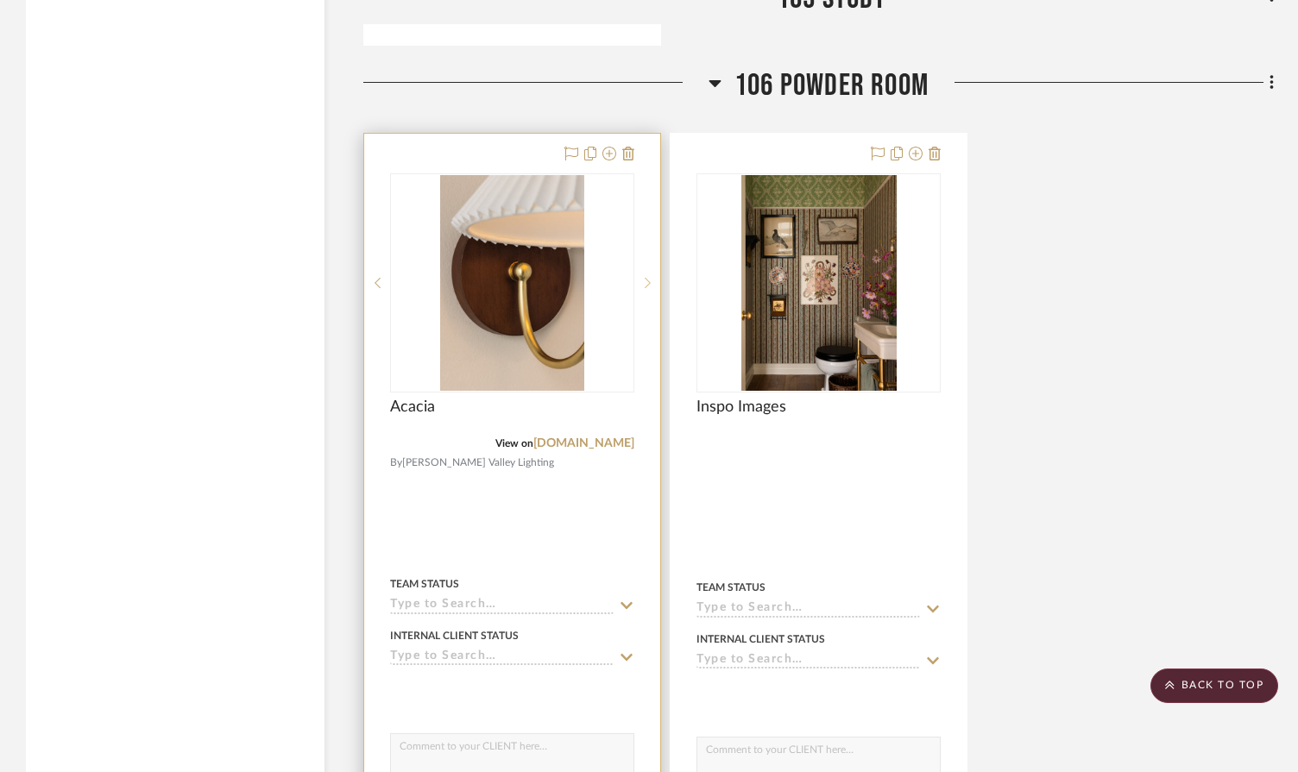
click at [647, 277] on icon at bounding box center [647, 283] width 6 height 12
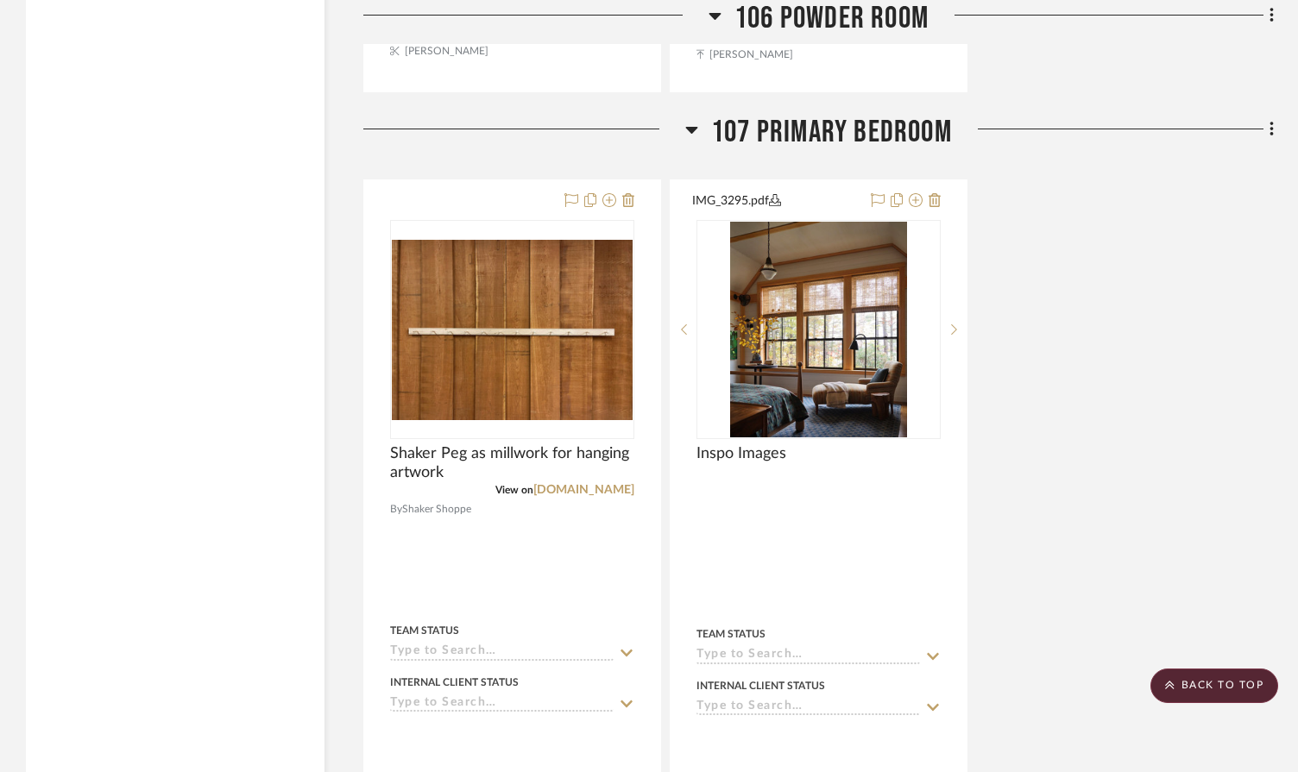
scroll to position [11269, 0]
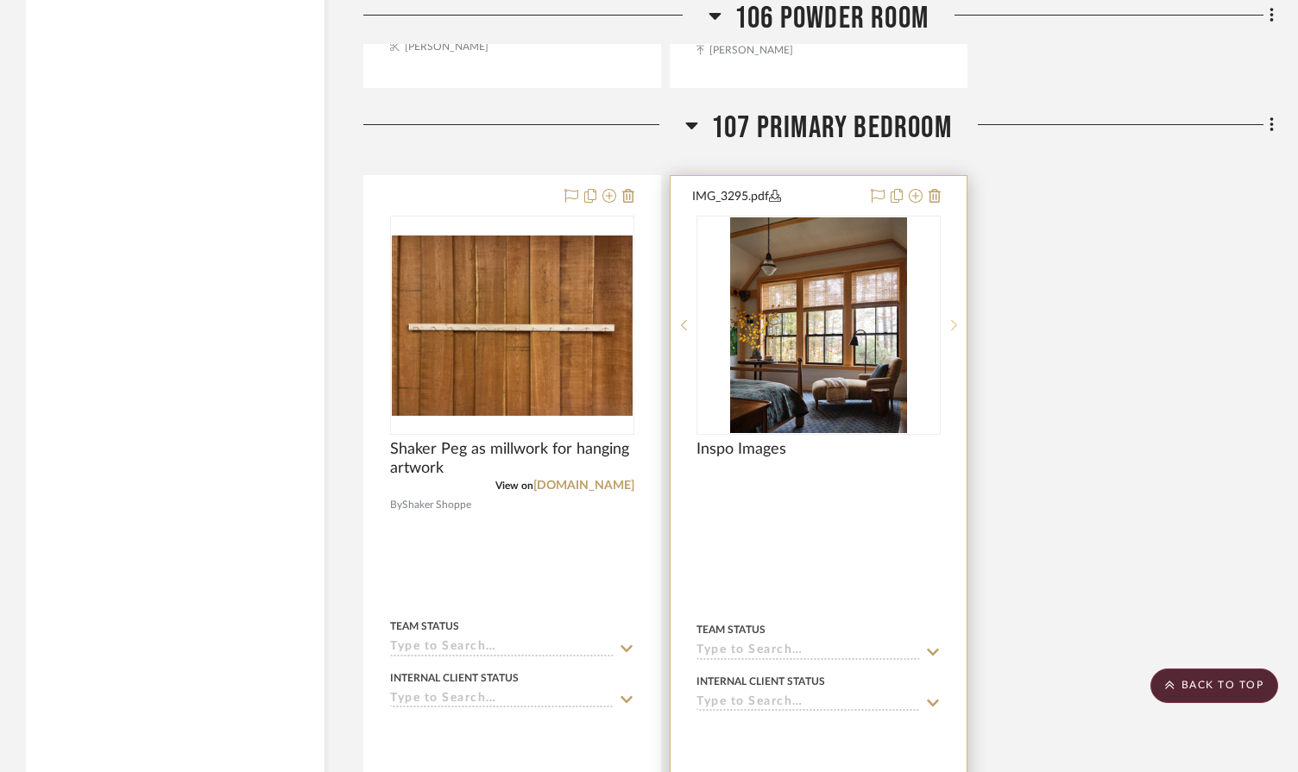
click at [957, 319] on sr-next-btn at bounding box center [953, 325] width 26 height 12
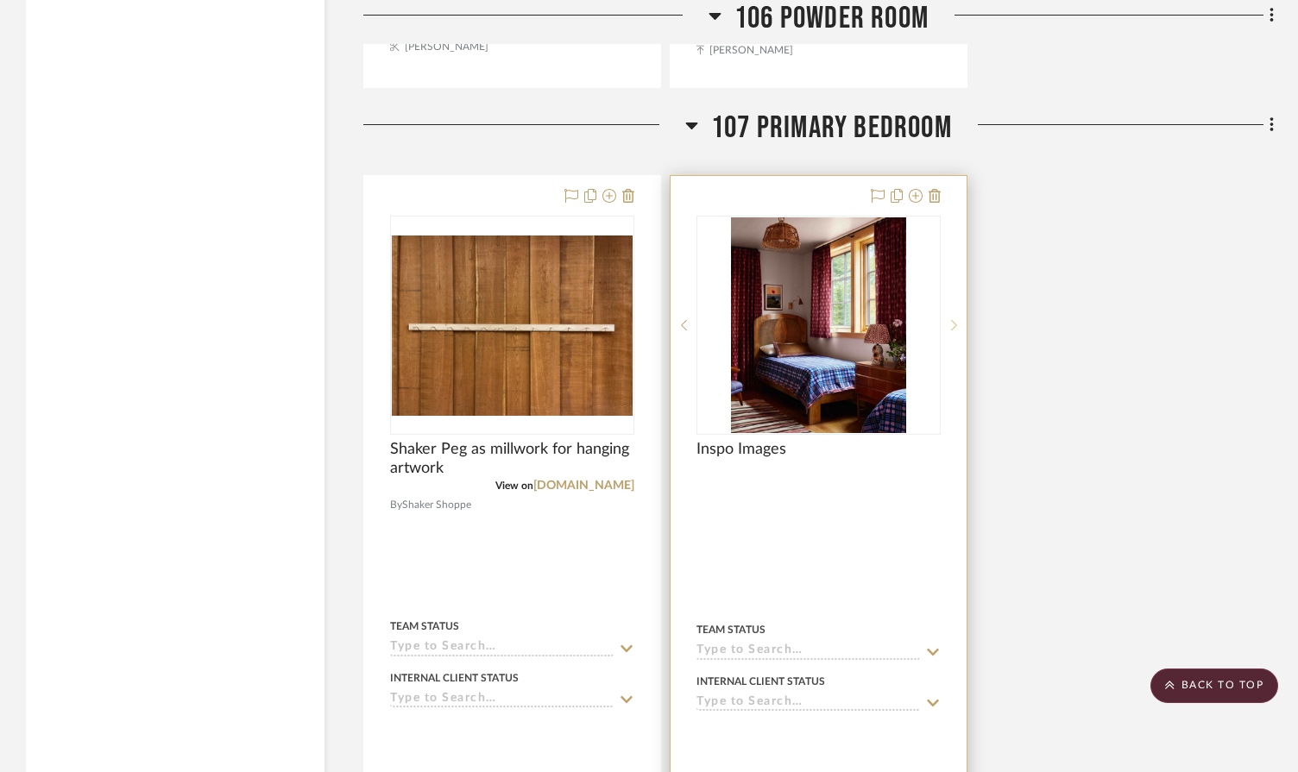
click at [957, 319] on sr-next-btn at bounding box center [953, 325] width 26 height 12
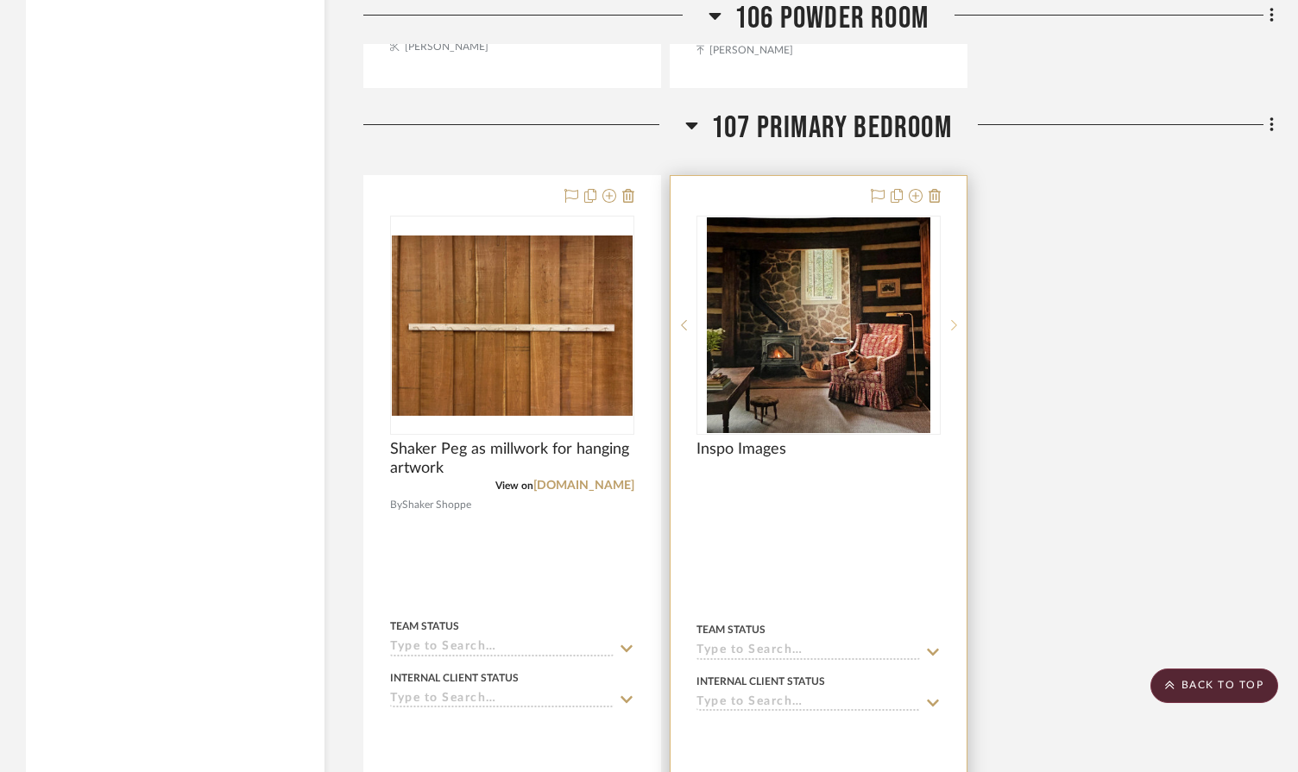
click at [957, 319] on sr-next-btn at bounding box center [953, 325] width 26 height 12
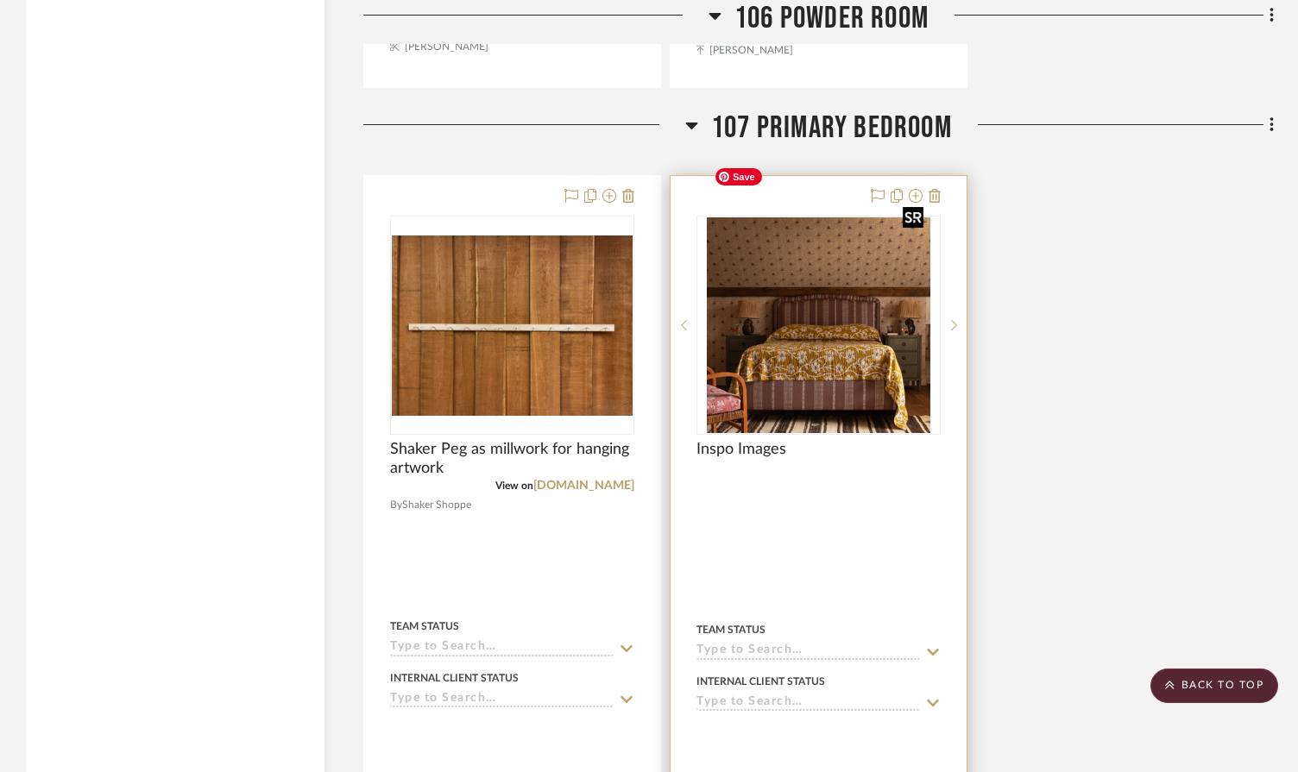
click at [820, 274] on img "3" at bounding box center [818, 325] width 223 height 216
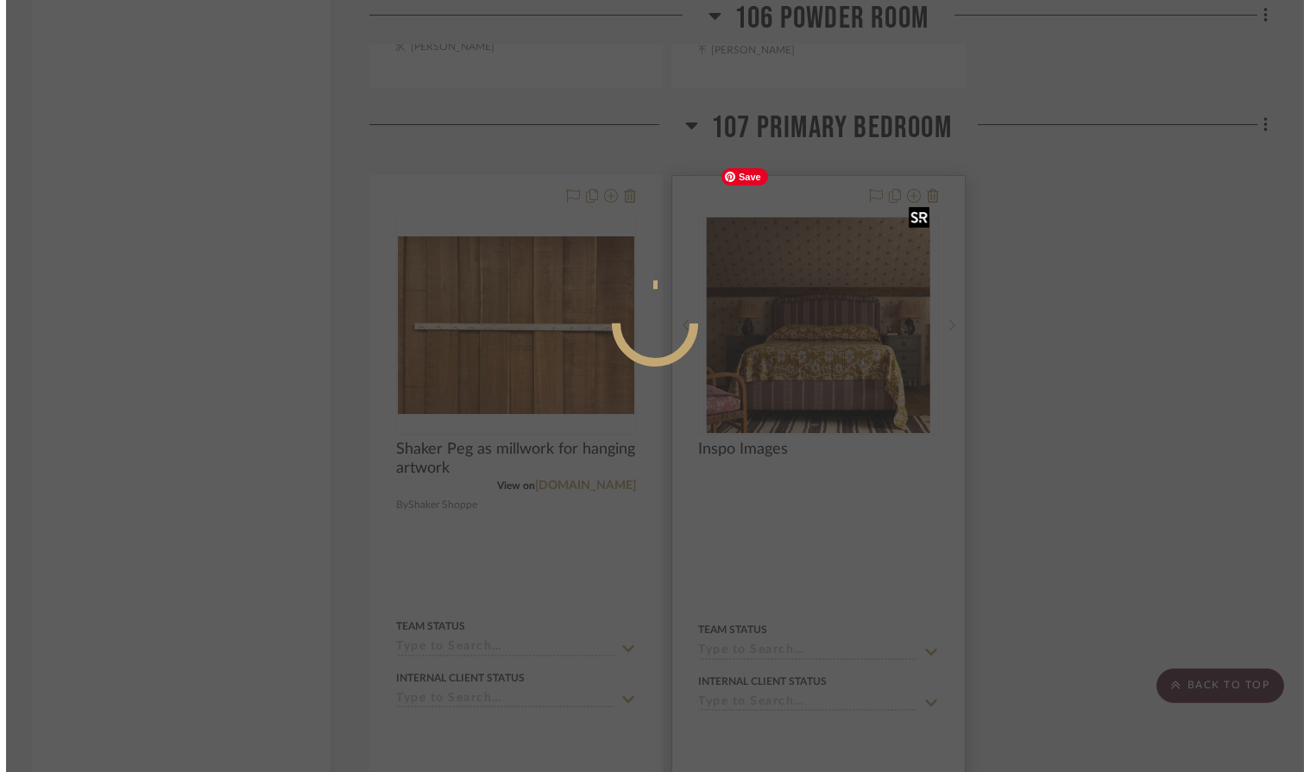
scroll to position [0, 0]
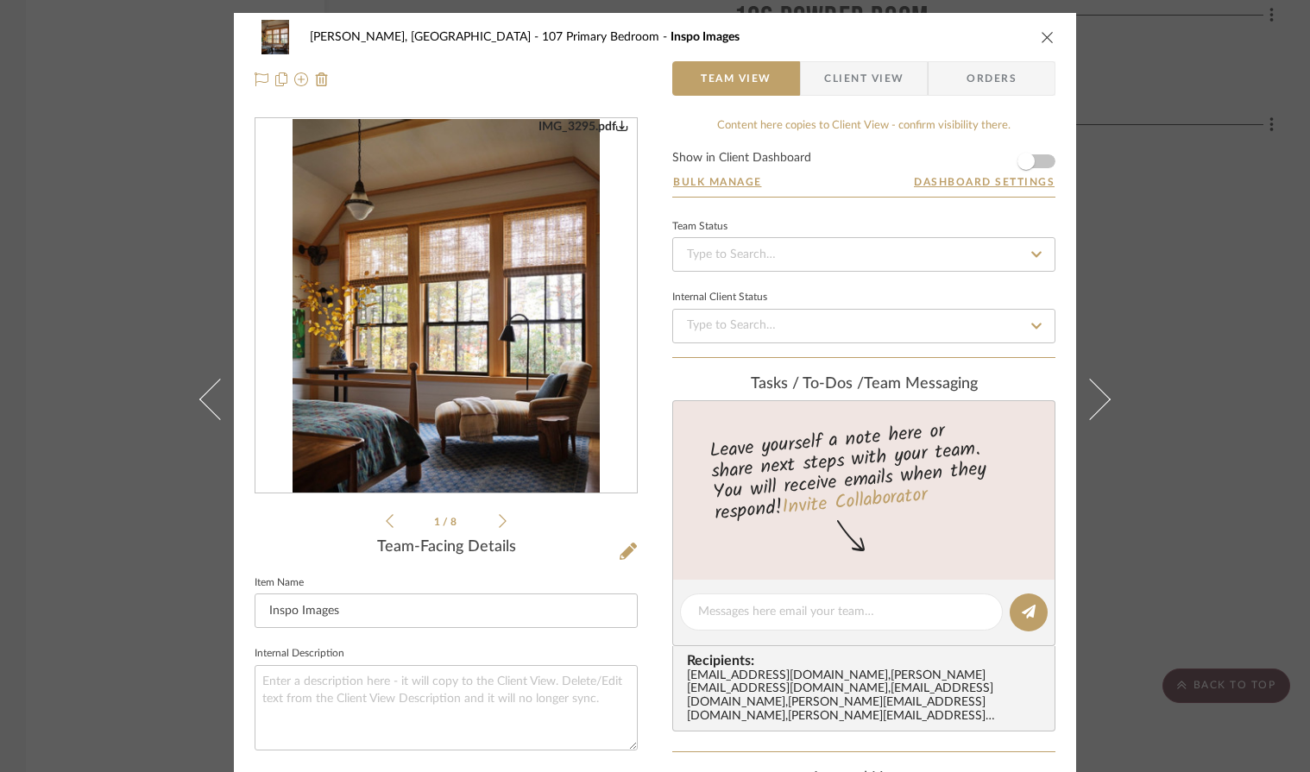
click at [371, 330] on img "0" at bounding box center [445, 306] width 307 height 374
click at [499, 522] on icon at bounding box center [503, 521] width 8 height 16
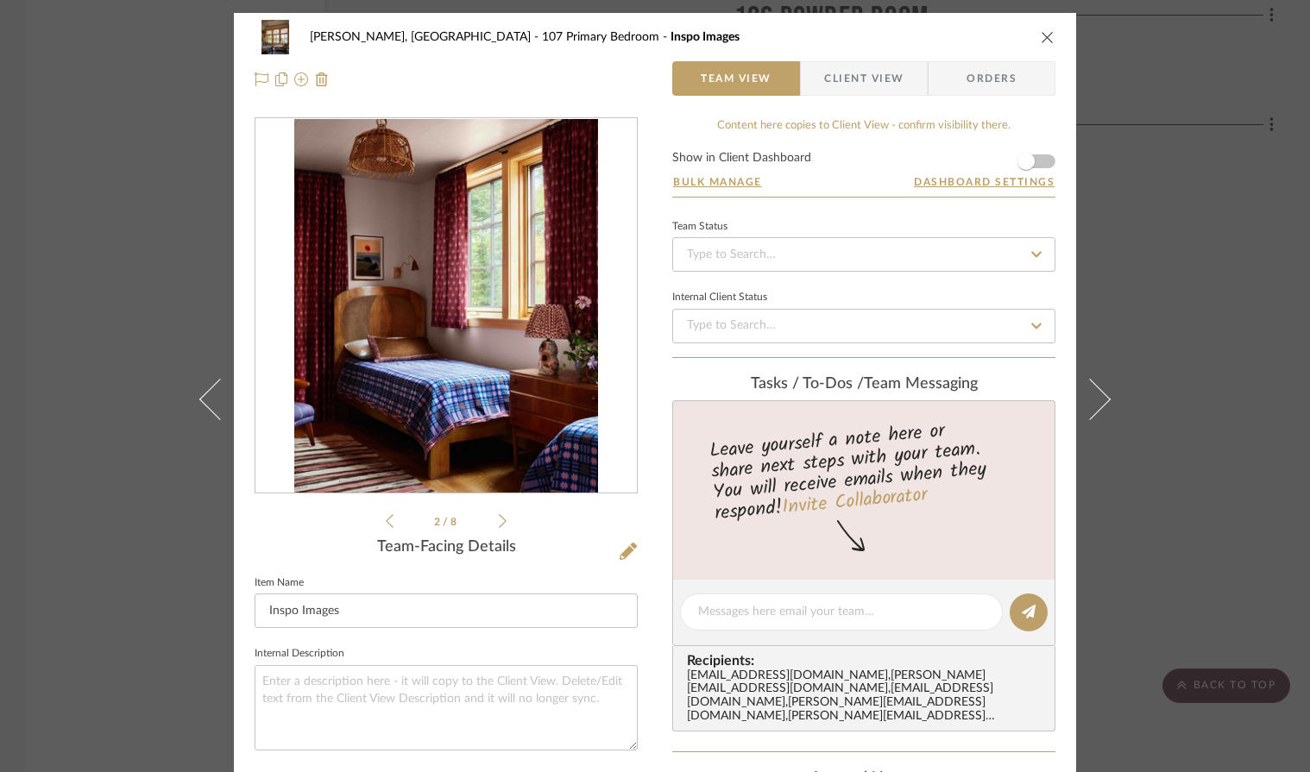
click at [499, 522] on icon at bounding box center [503, 521] width 8 height 16
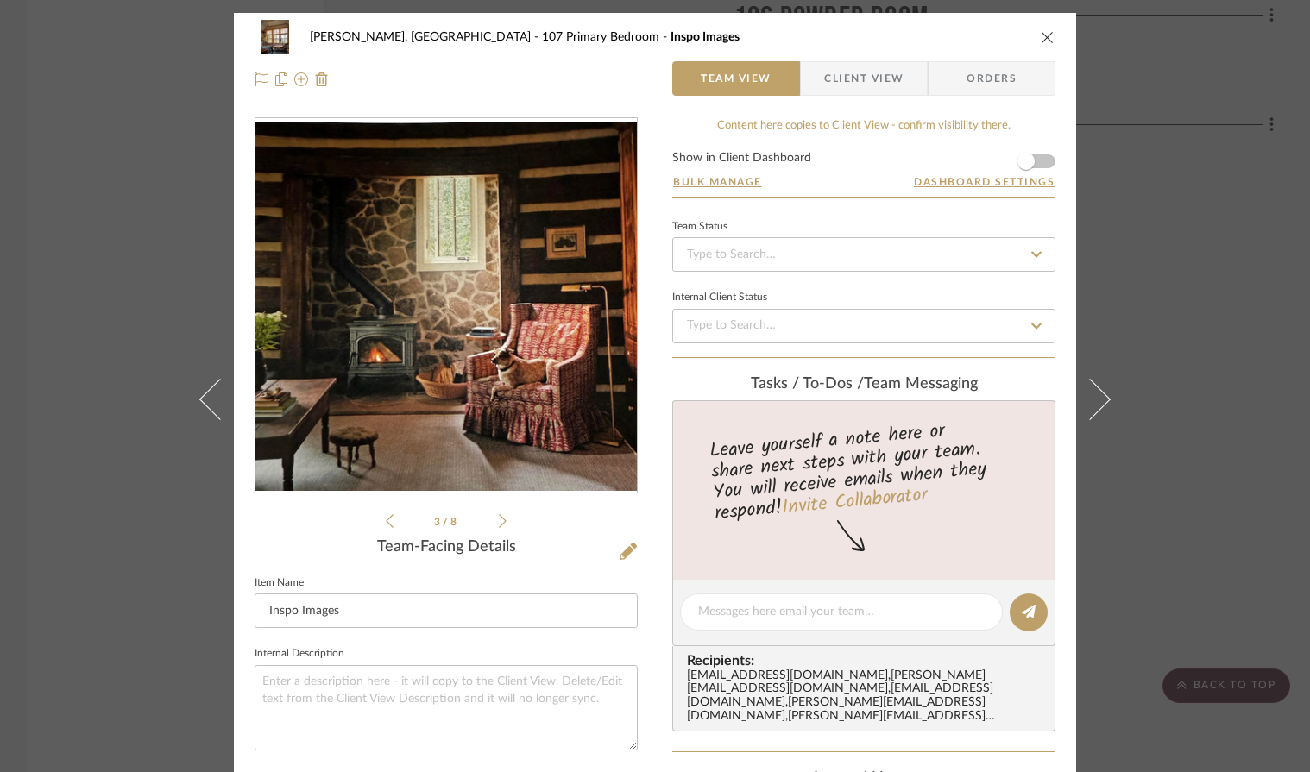
click at [499, 522] on icon at bounding box center [503, 521] width 8 height 16
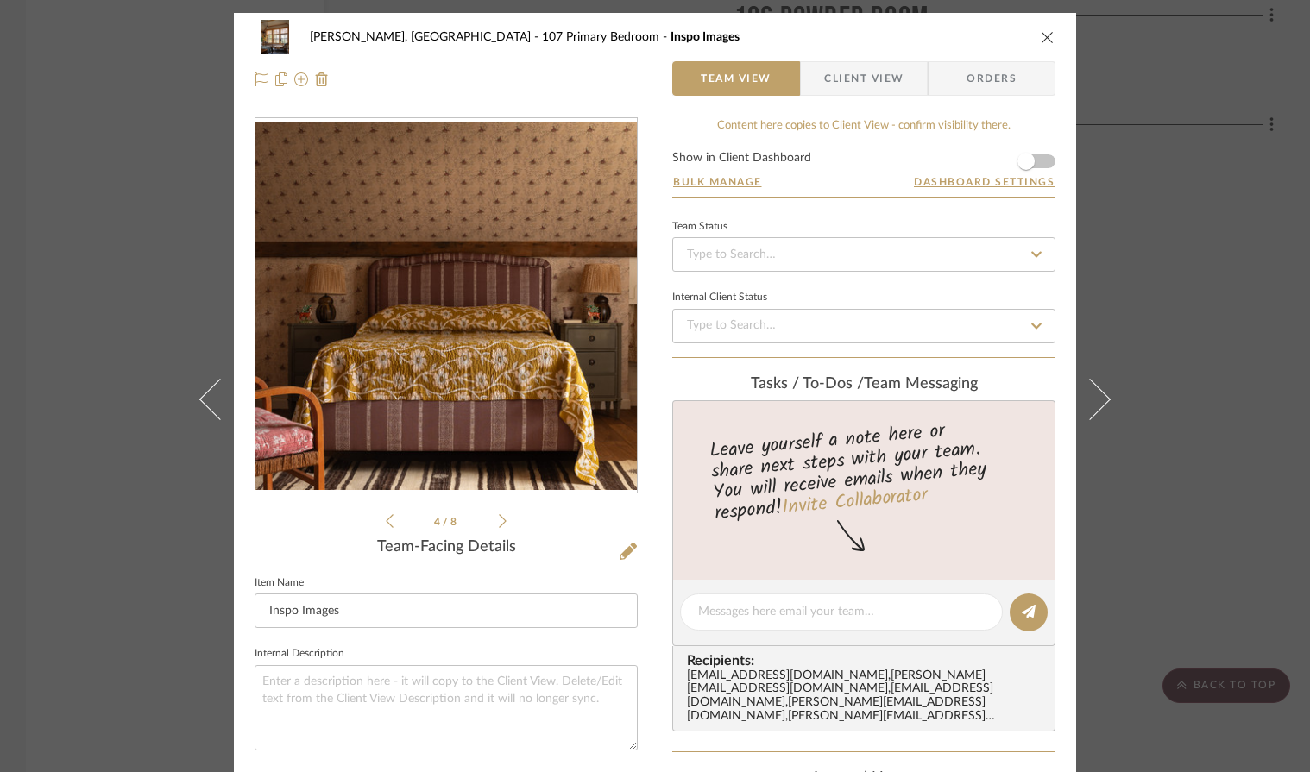
click at [499, 522] on icon at bounding box center [503, 521] width 8 height 16
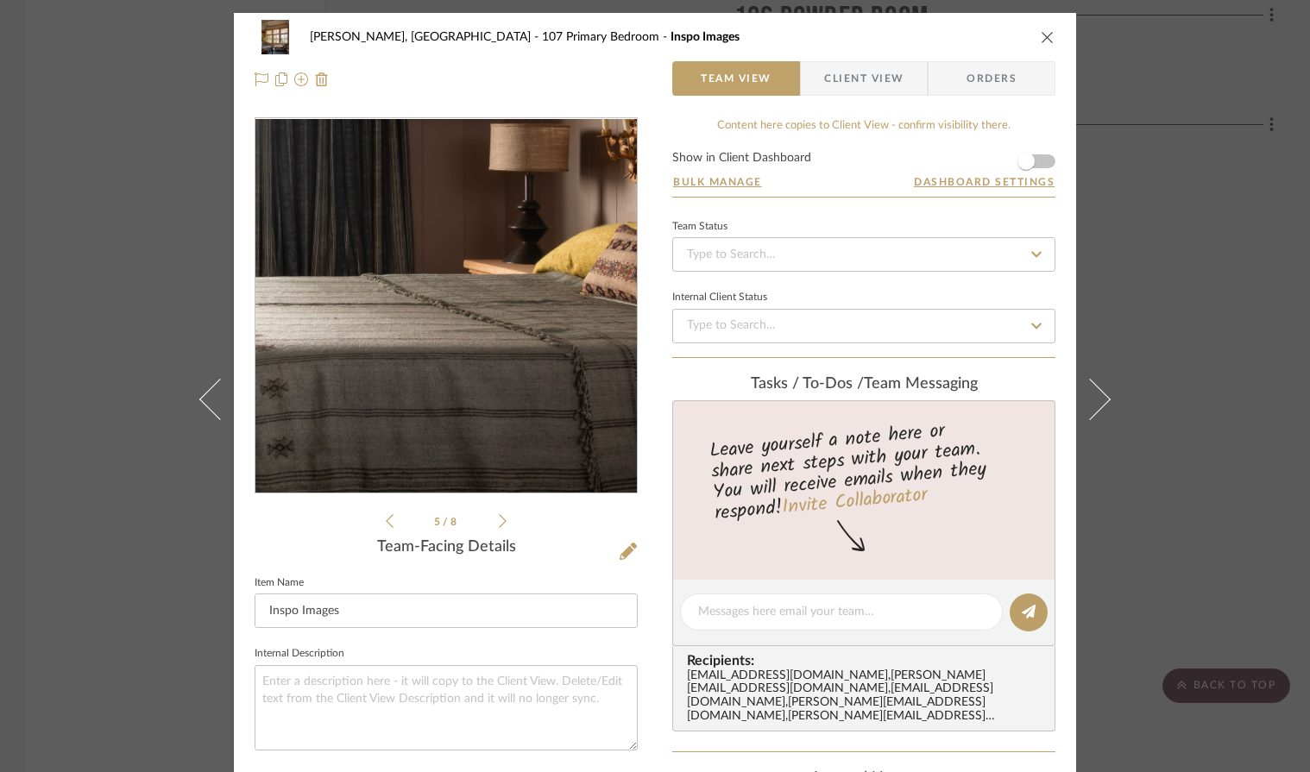
click at [534, 348] on img "4" at bounding box center [445, 305] width 381 height 315
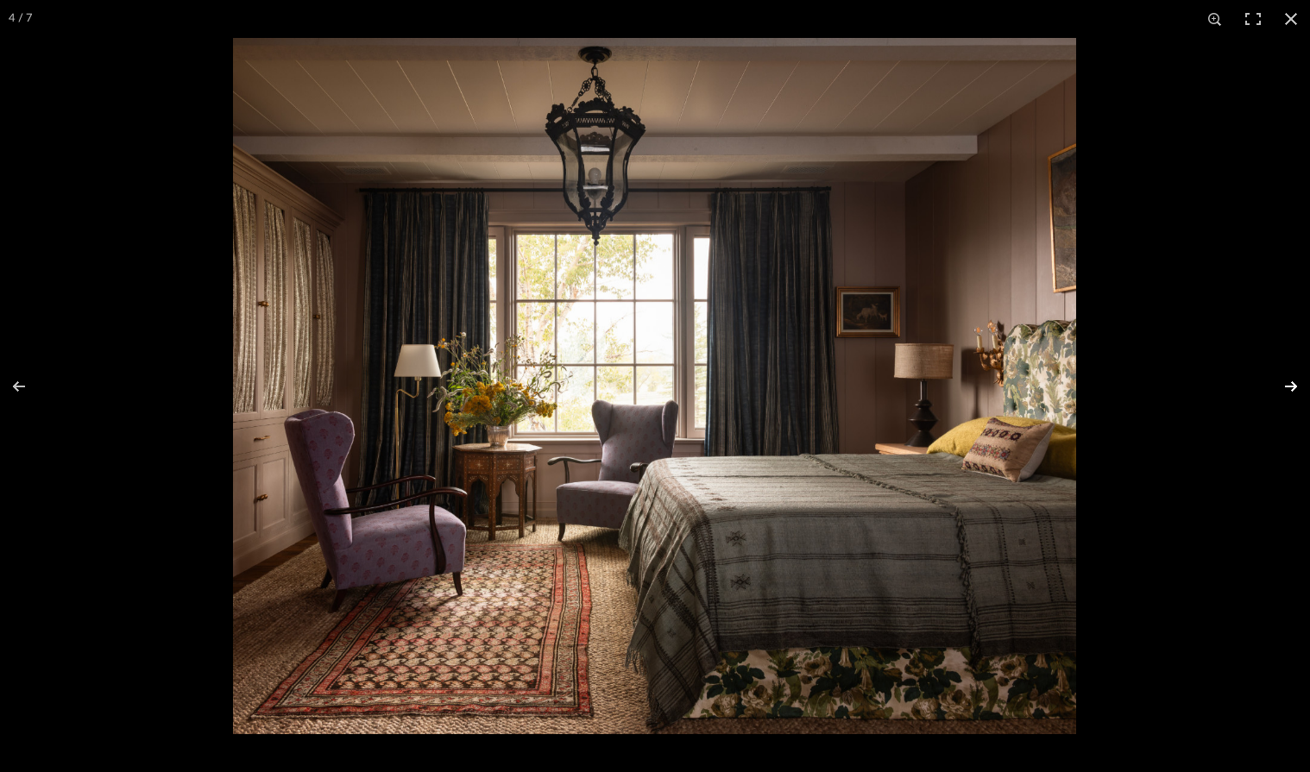
click at [1285, 386] on button at bounding box center [1279, 386] width 60 height 86
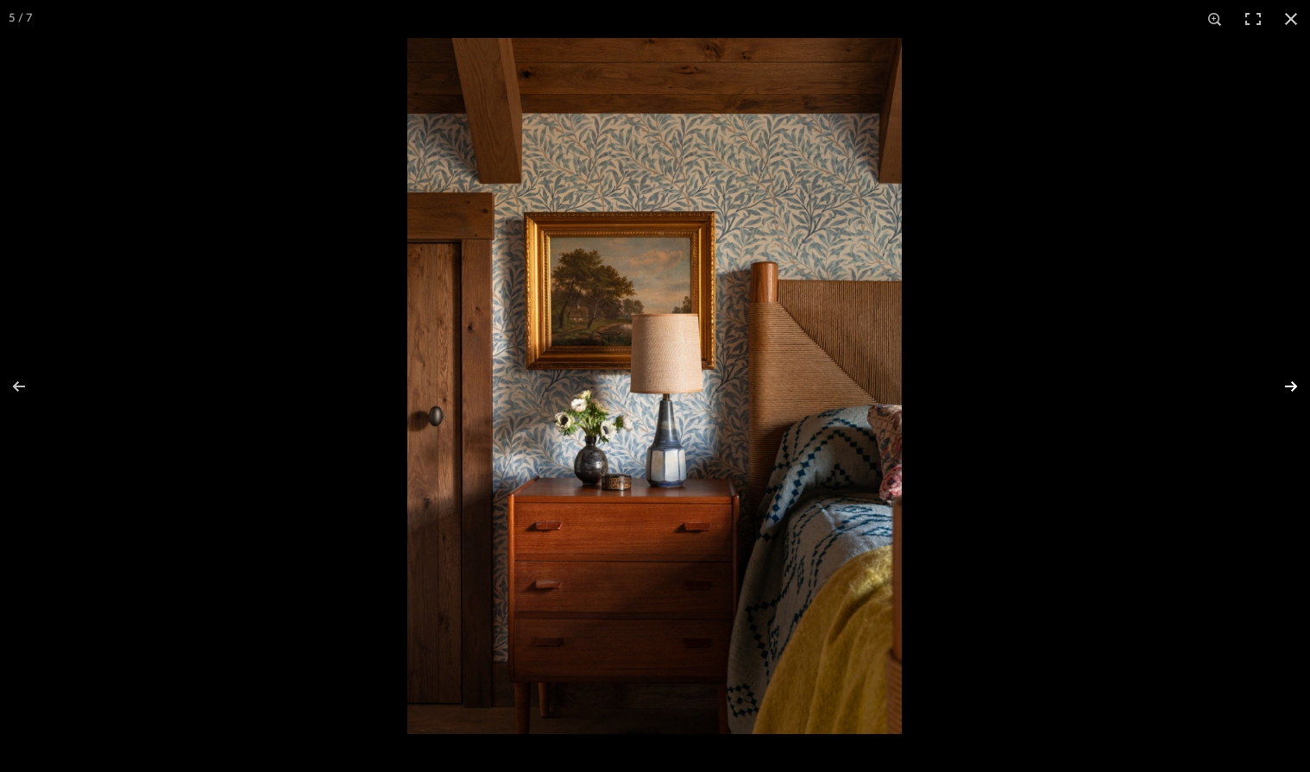
click at [1288, 389] on button at bounding box center [1279, 386] width 60 height 86
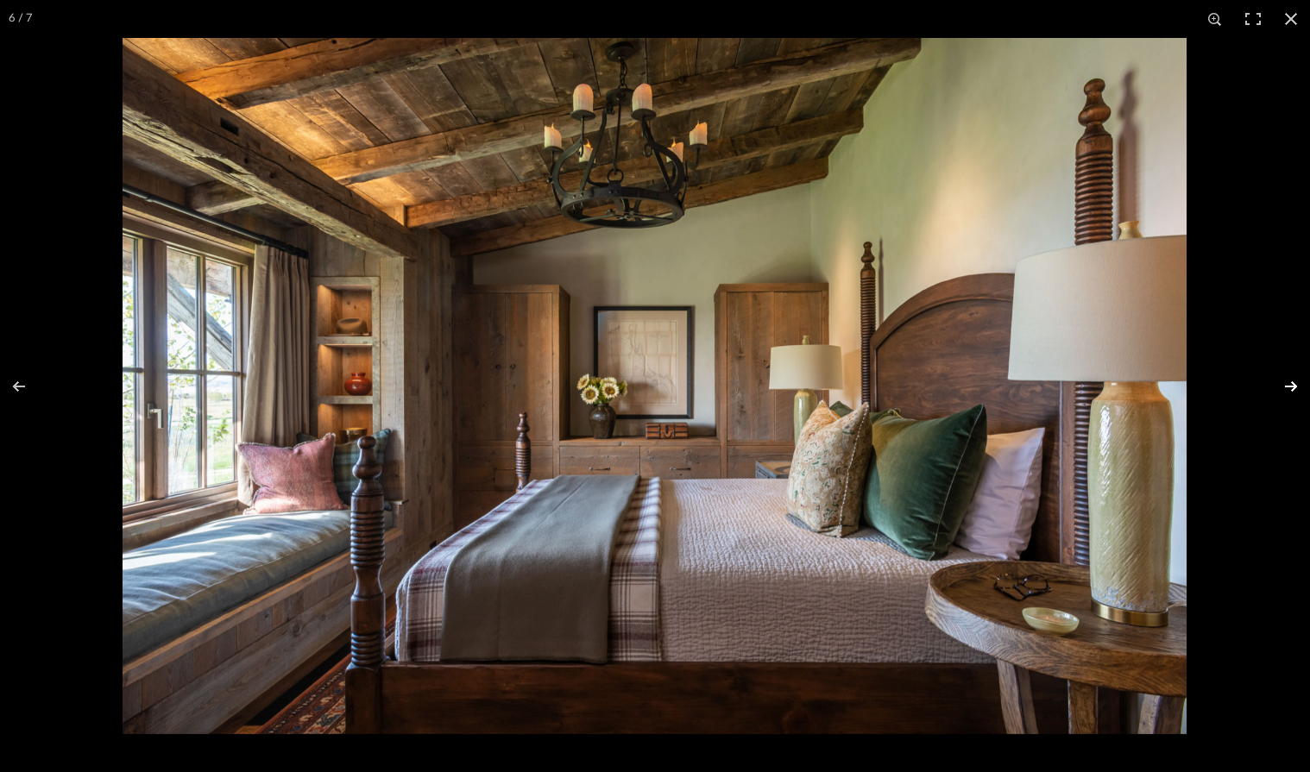
click at [1287, 388] on button at bounding box center [1279, 386] width 60 height 86
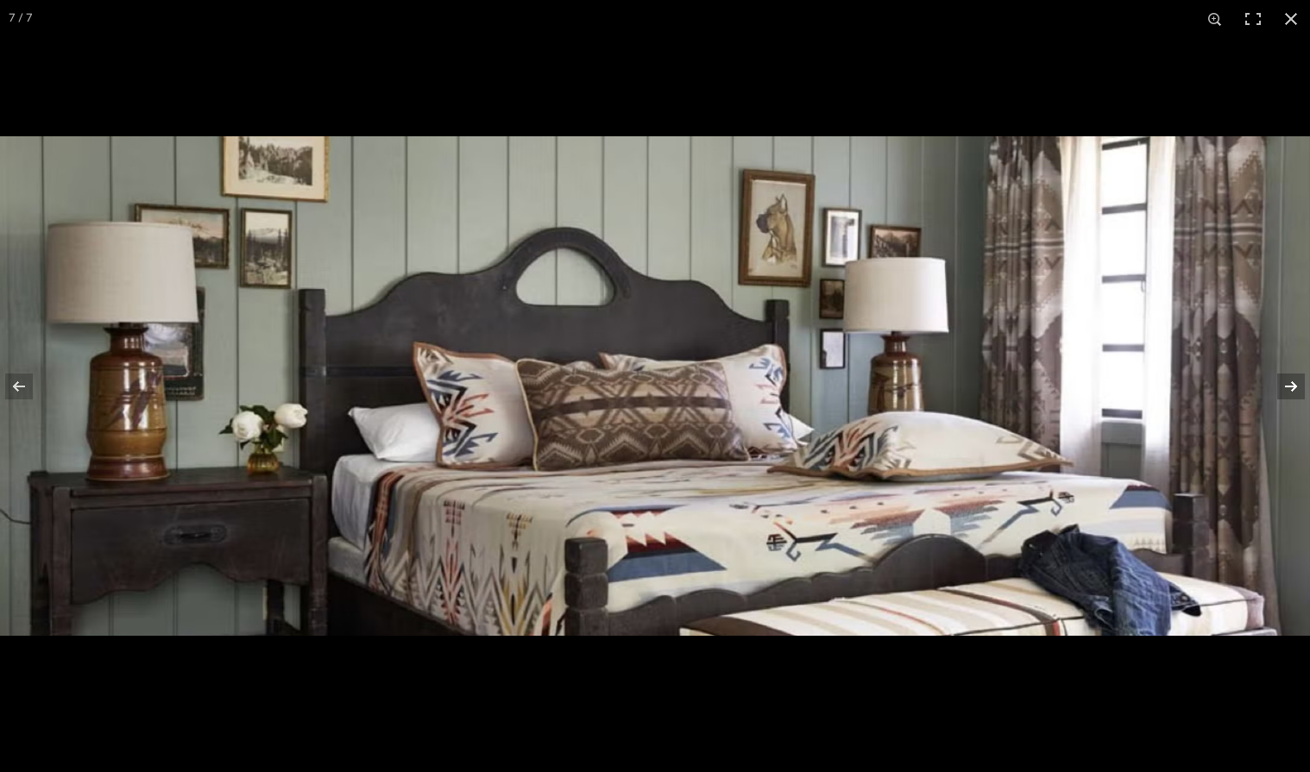
click at [1285, 387] on button at bounding box center [1279, 386] width 60 height 86
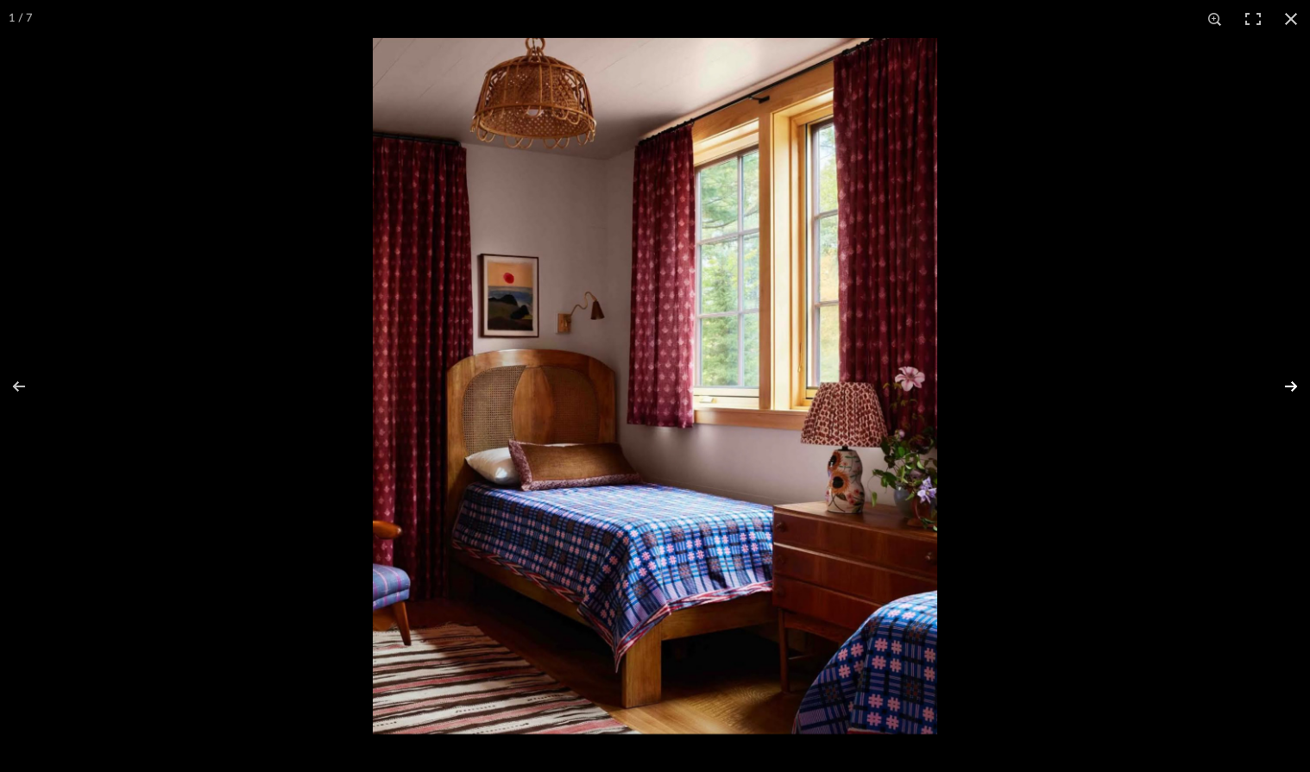
click at [1283, 383] on button at bounding box center [1279, 386] width 60 height 86
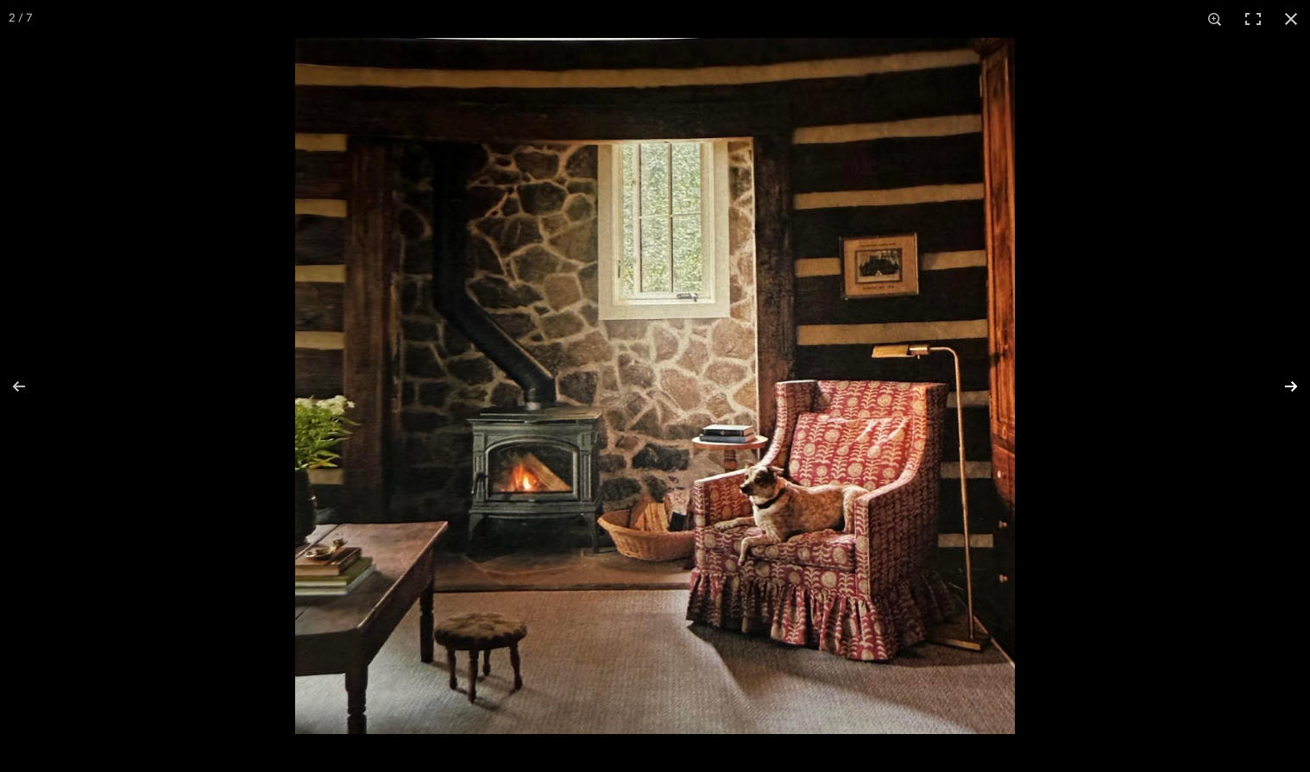
click at [1281, 381] on button at bounding box center [1279, 386] width 60 height 86
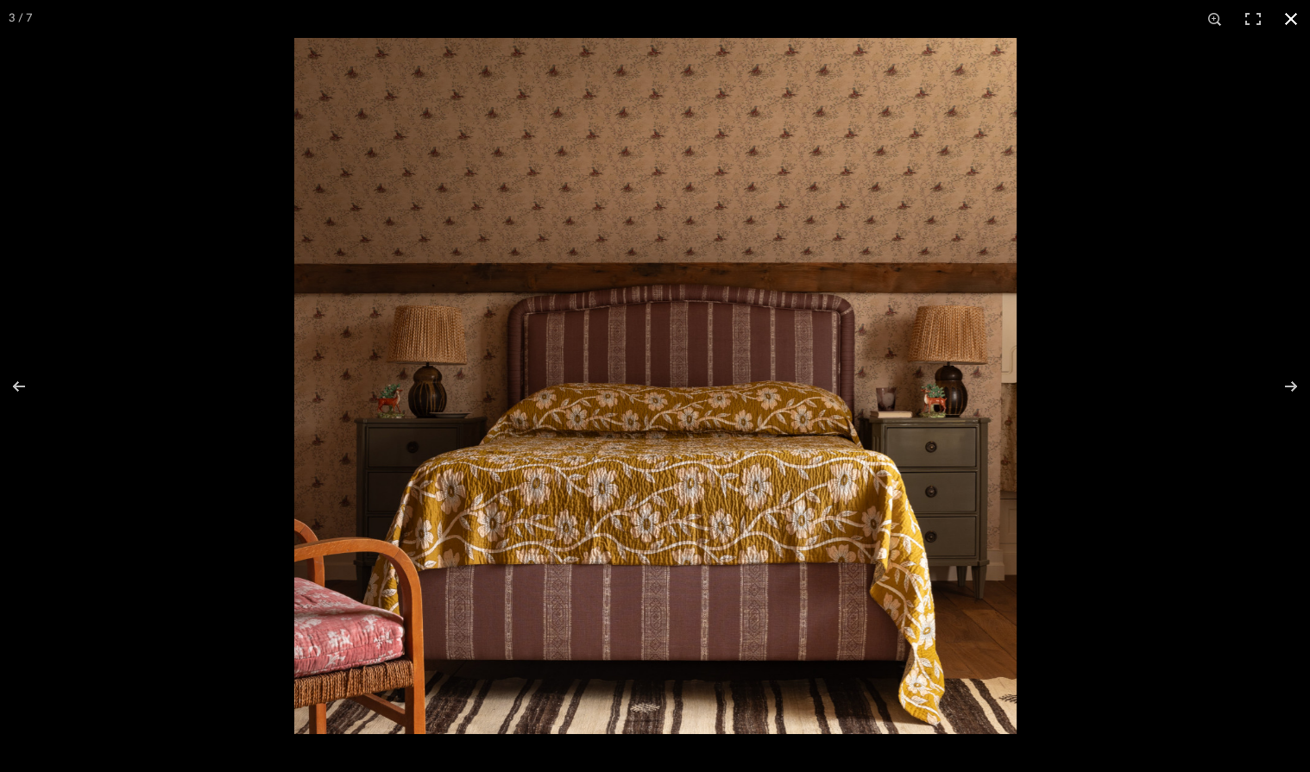
click at [1293, 15] on button at bounding box center [1291, 19] width 38 height 38
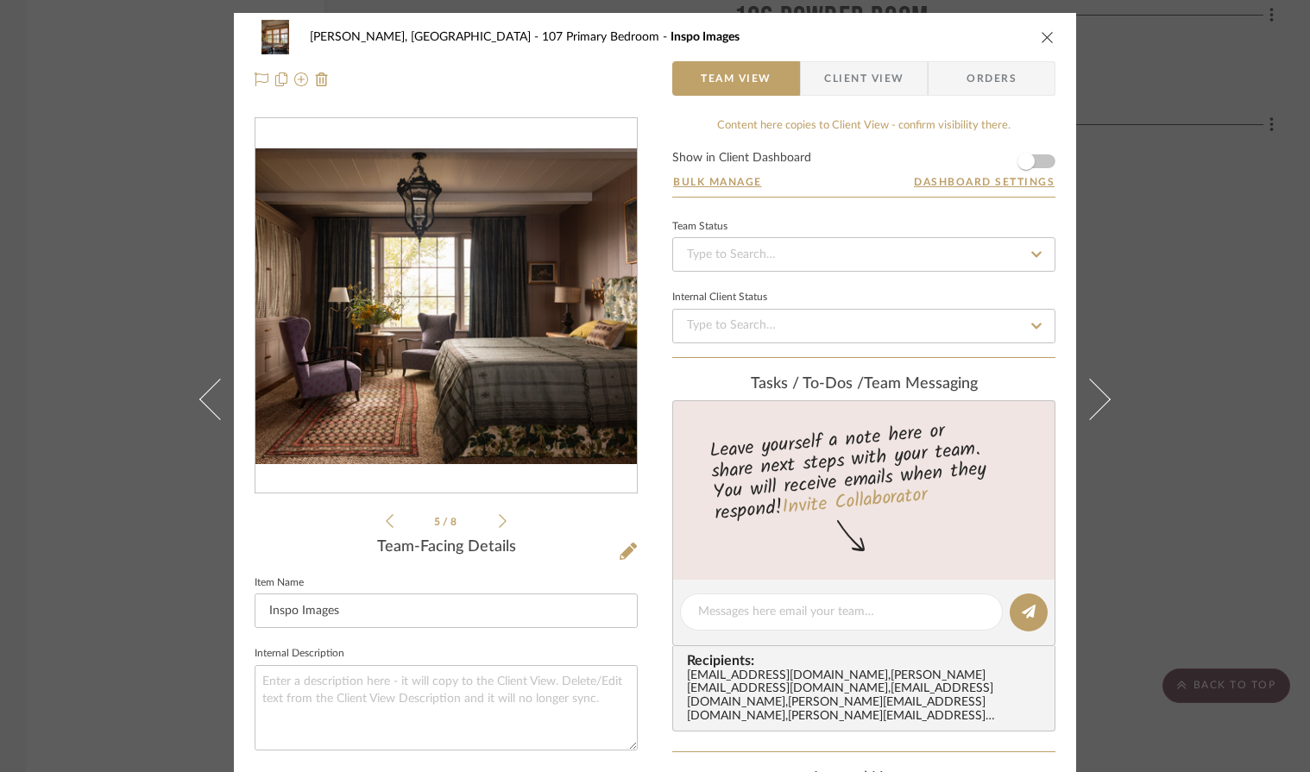
click at [1041, 38] on icon "close" at bounding box center [1047, 37] width 14 height 14
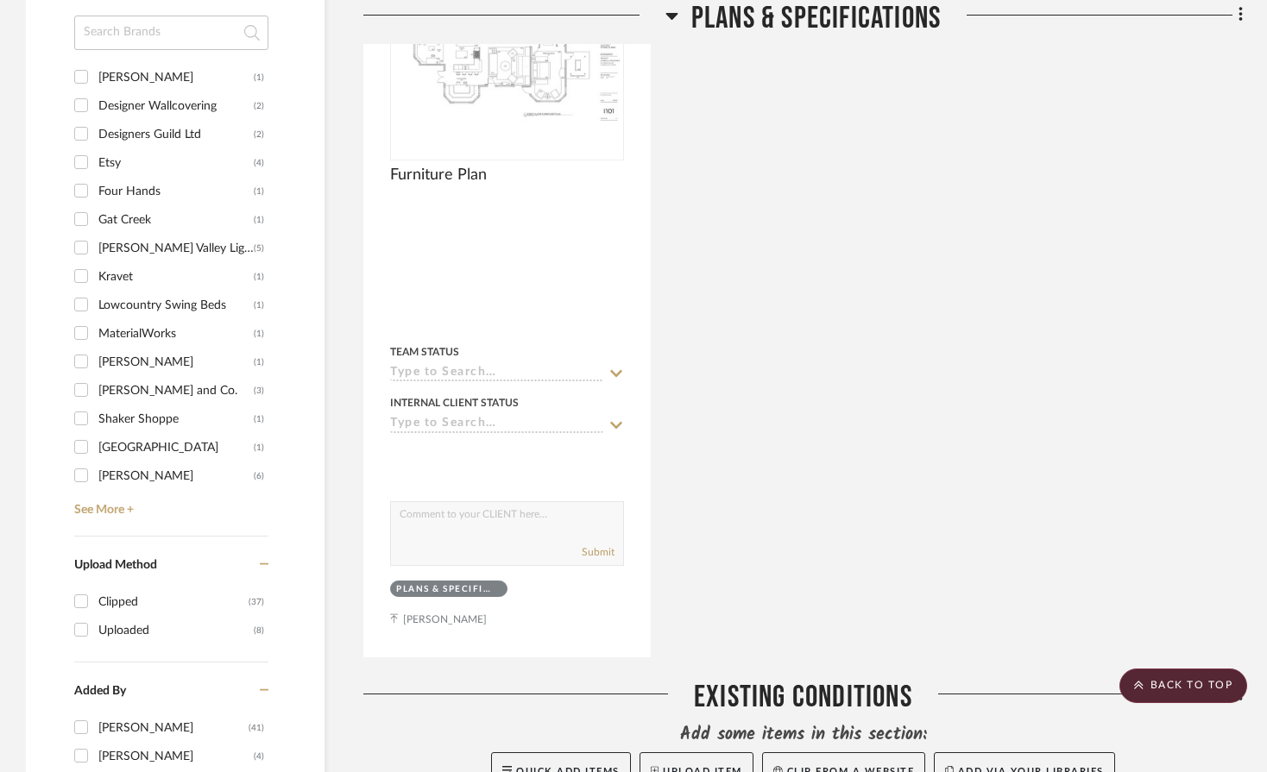
scroll to position [1288, 0]
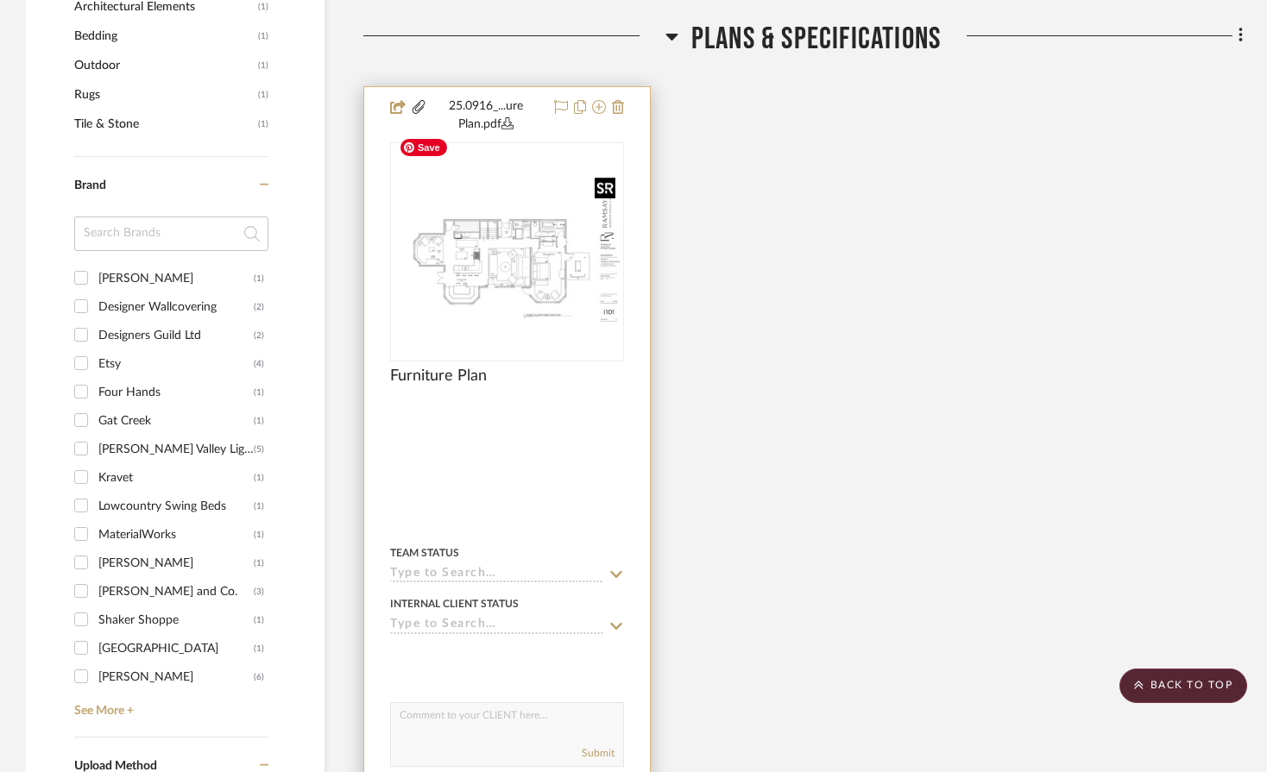
click at [0, 0] on img at bounding box center [0, 0] width 0 height 0
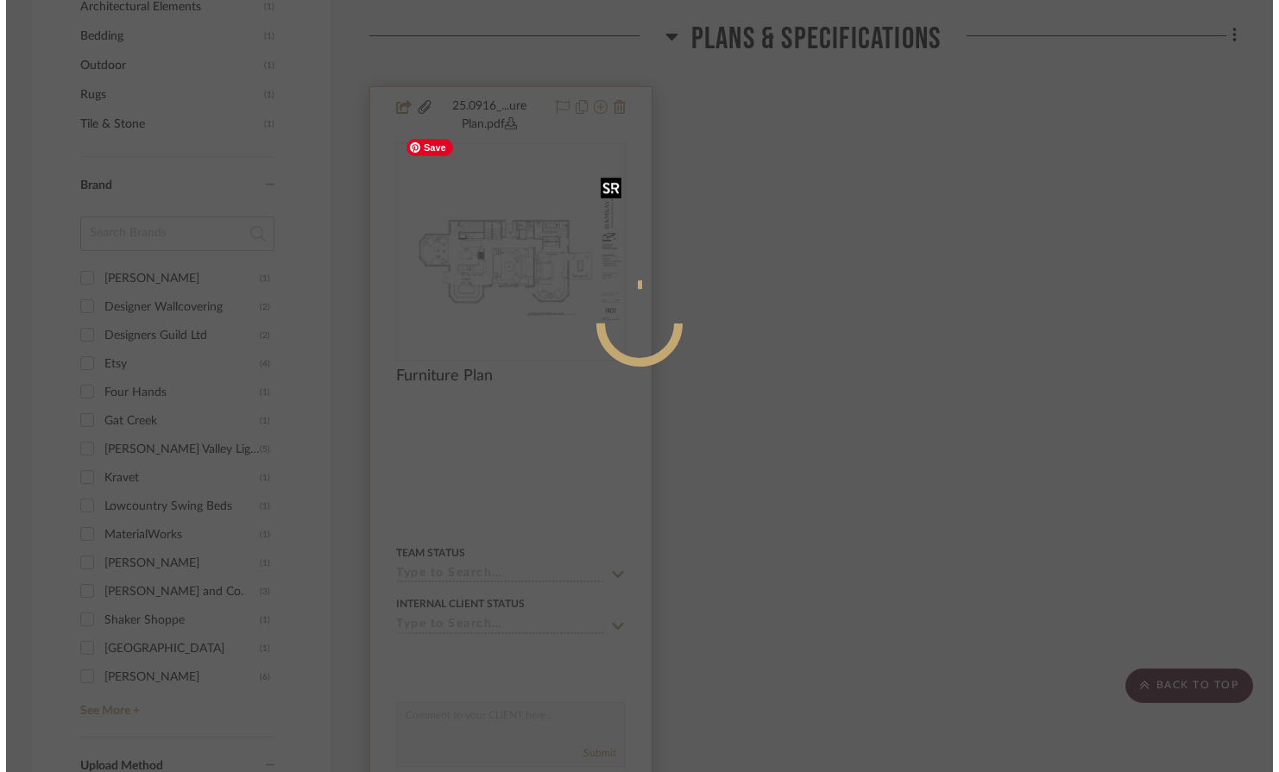
scroll to position [0, 0]
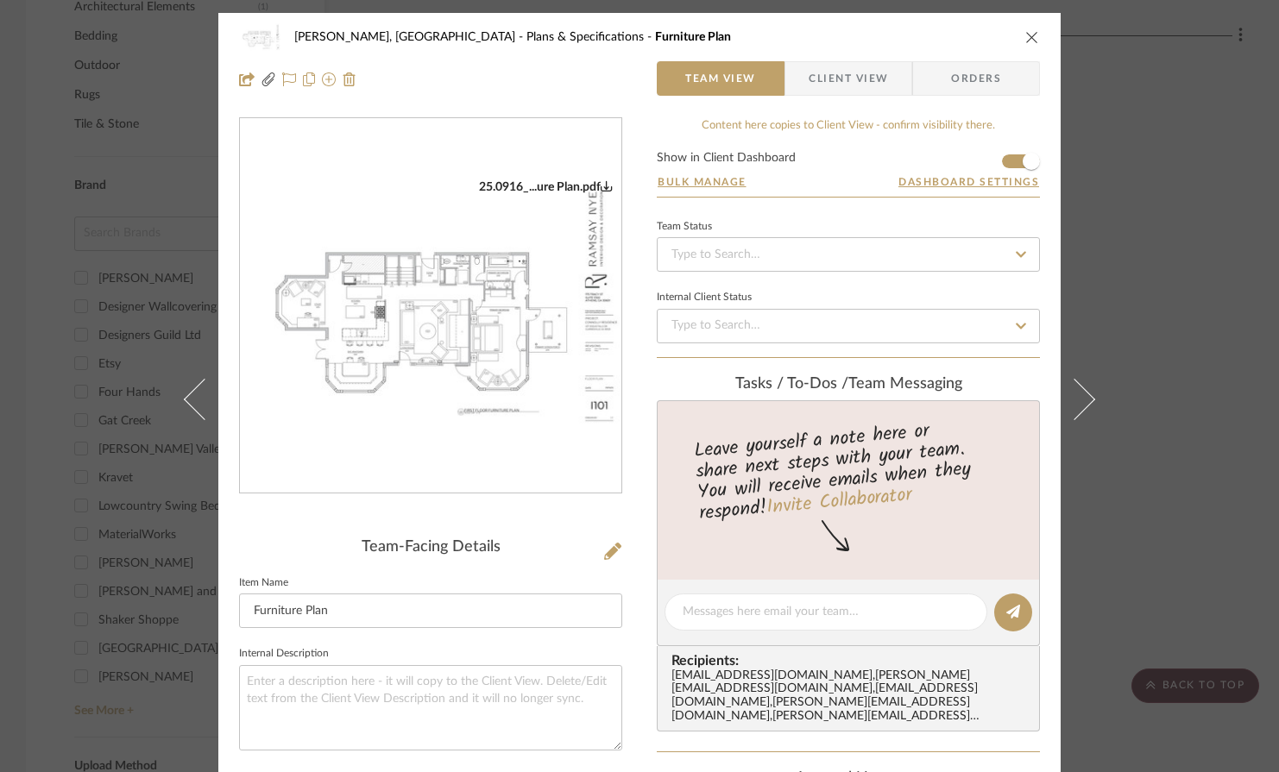
click at [433, 253] on img "0" at bounding box center [430, 306] width 381 height 255
